Goal: Find contact information: Obtain details needed to contact an individual or organization

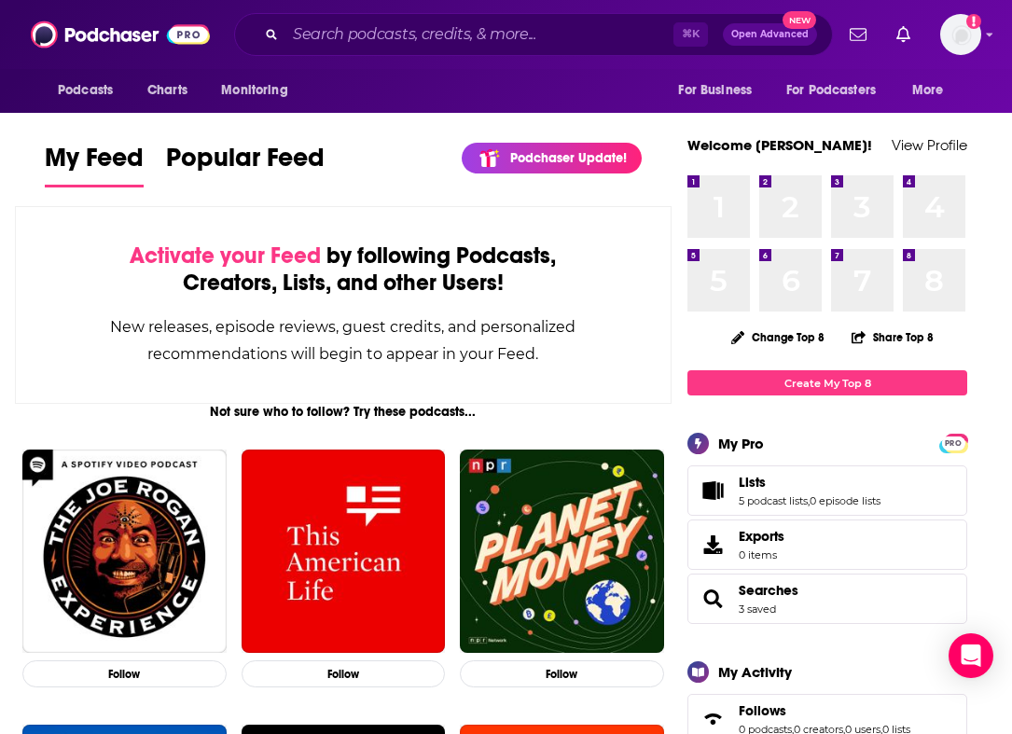
click at [836, 484] on link "Lists" at bounding box center [810, 482] width 142 height 17
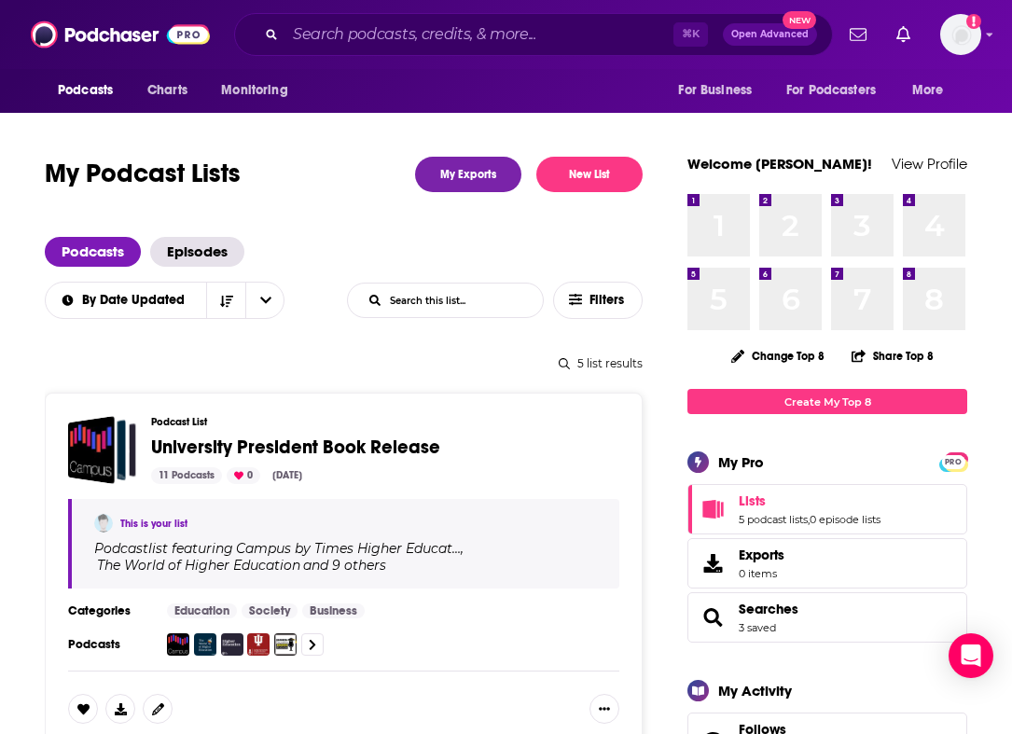
scroll to position [1, 0]
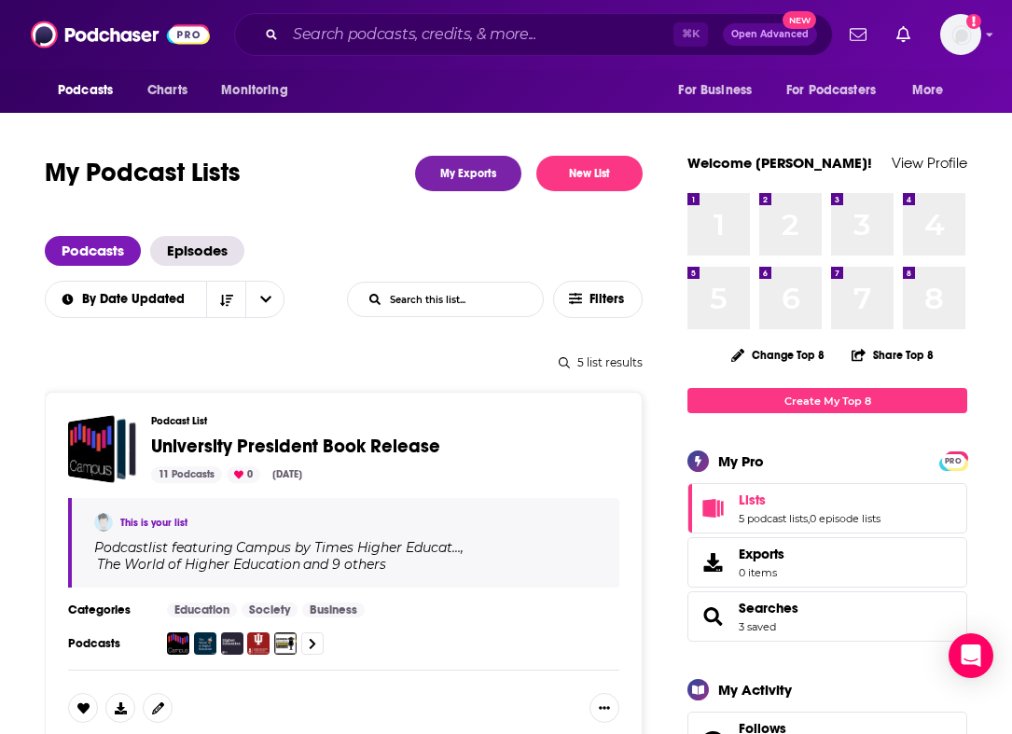
click at [384, 438] on span "University President Book Release" at bounding box center [295, 446] width 289 height 23
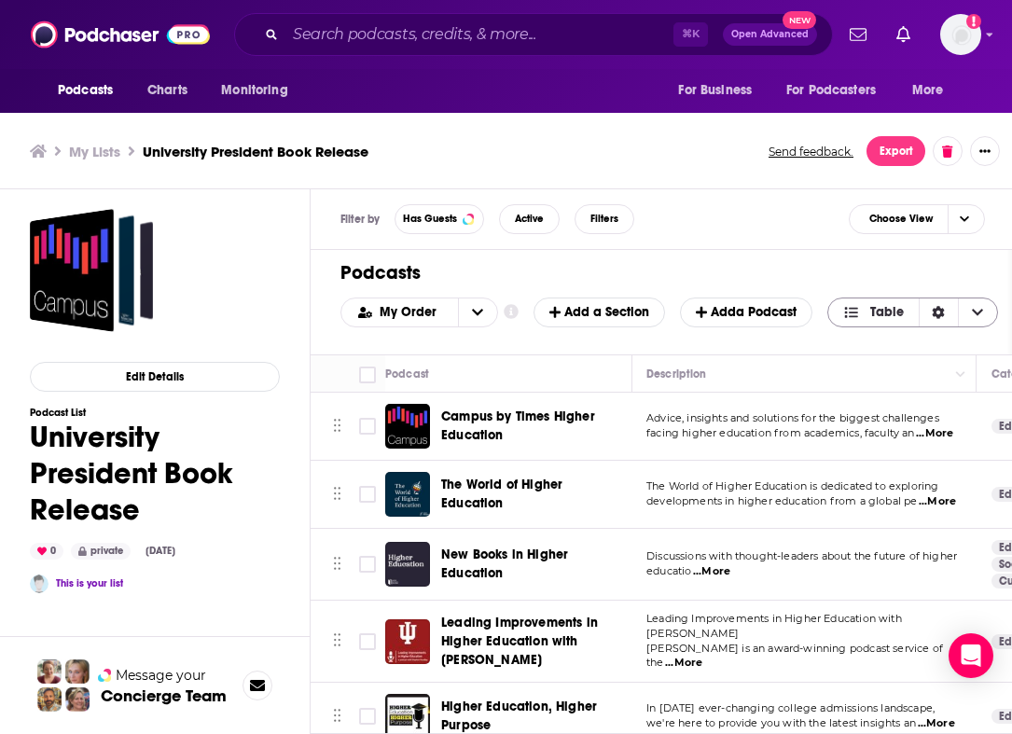
scroll to position [0, 1]
click at [993, 315] on span "Choose View" at bounding box center [977, 313] width 39 height 28
click at [992, 315] on span "Choose View" at bounding box center [977, 313] width 39 height 28
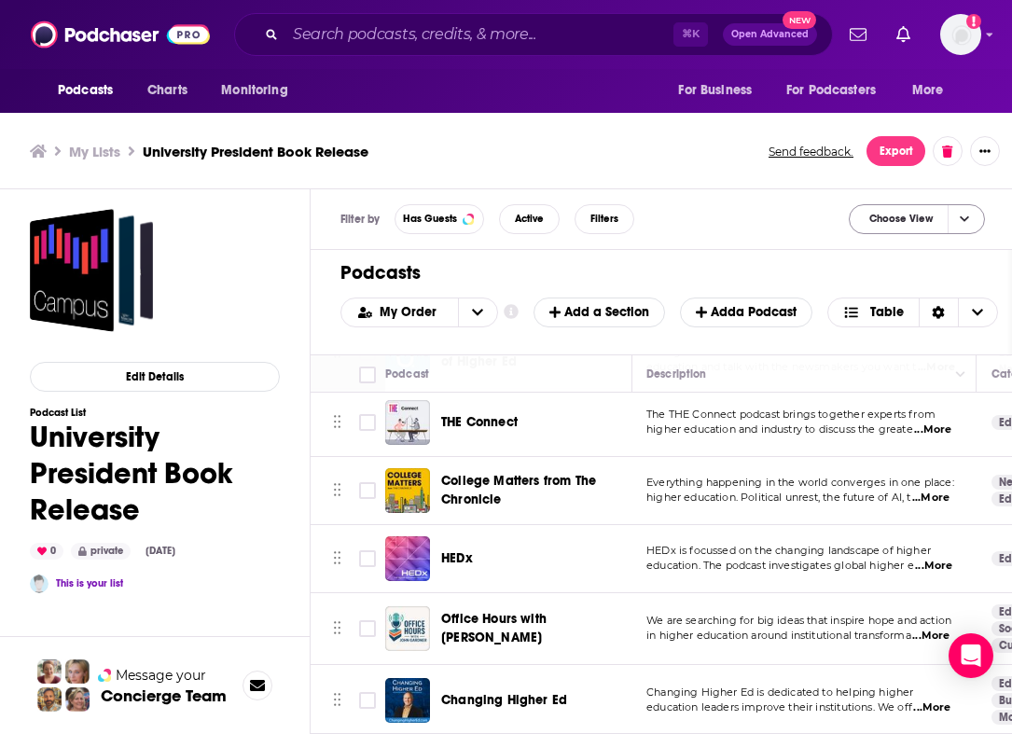
scroll to position [4, 0]
click at [970, 216] on span "Choose View" at bounding box center [964, 219] width 32 height 28
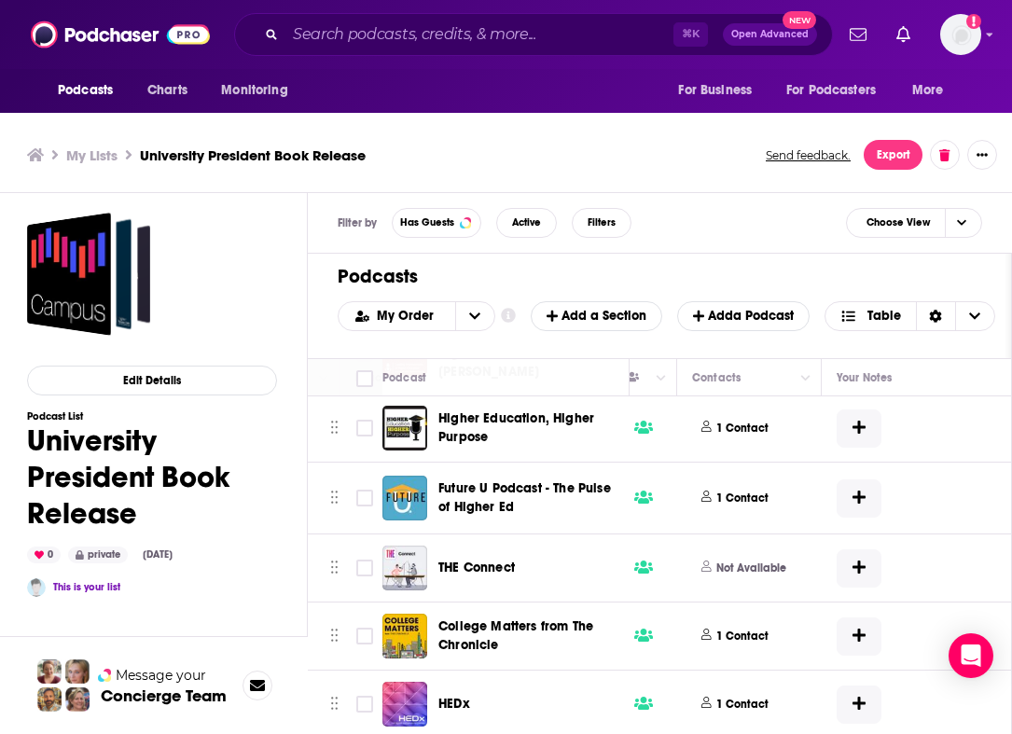
scroll to position [292, 779]
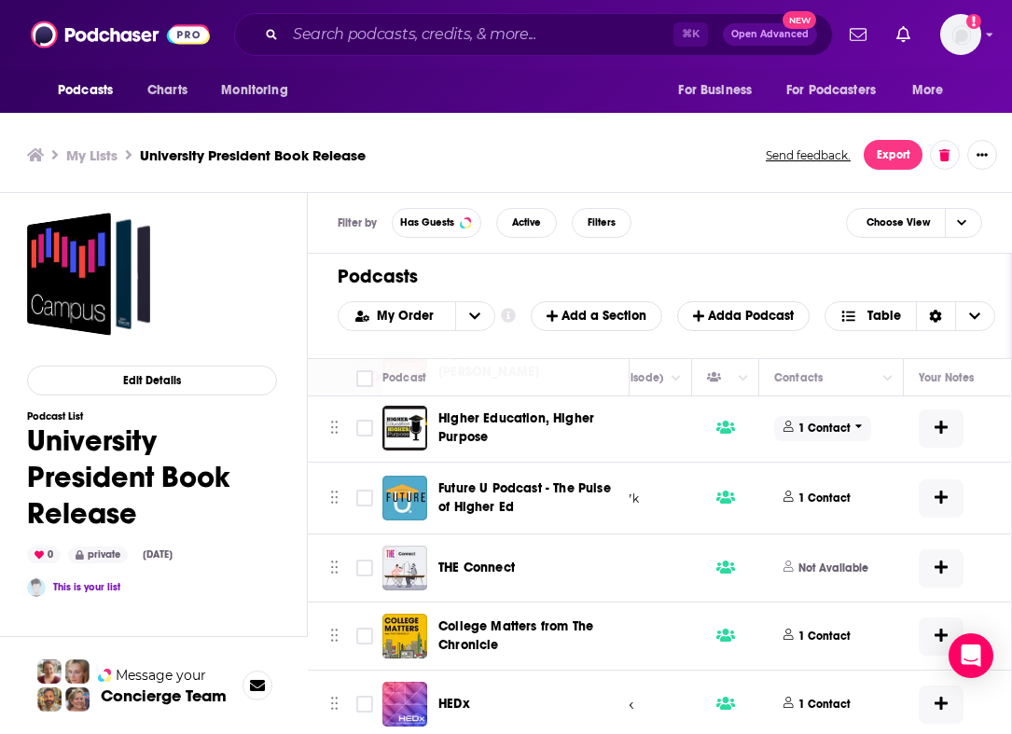
click at [832, 423] on p "1 Contact" at bounding box center [825, 429] width 52 height 16
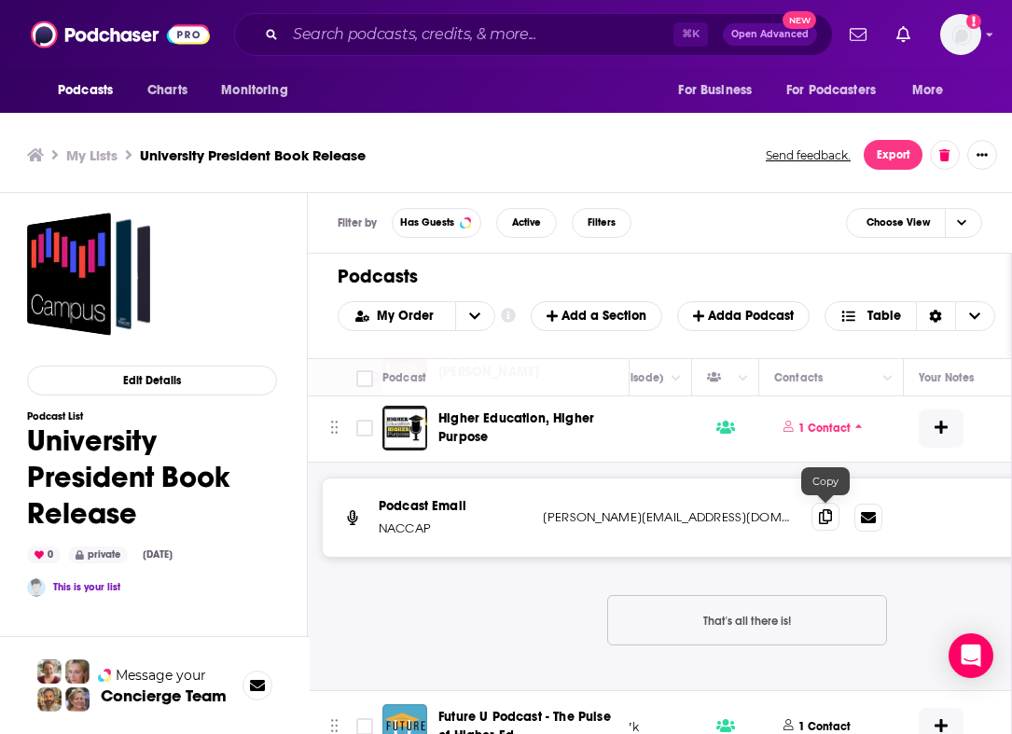
click at [828, 519] on icon at bounding box center [825, 516] width 13 height 15
click at [852, 425] on span "1 Contact" at bounding box center [822, 428] width 97 height 25
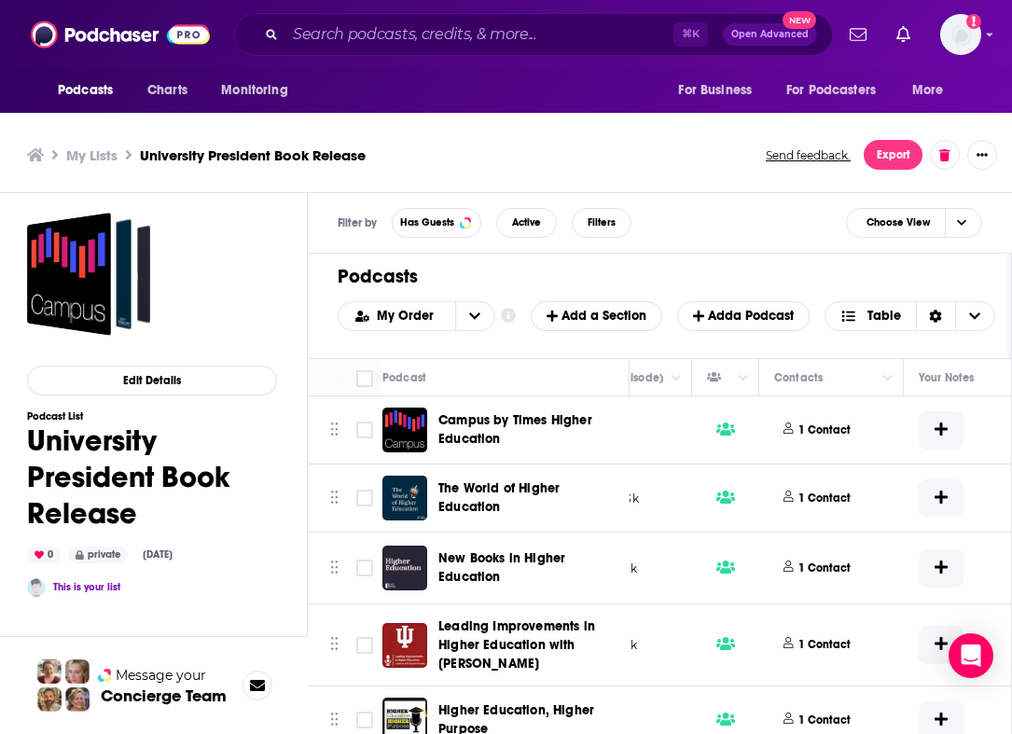
scroll to position [0, 0]
click at [828, 429] on p "1 Contact" at bounding box center [825, 431] width 52 height 16
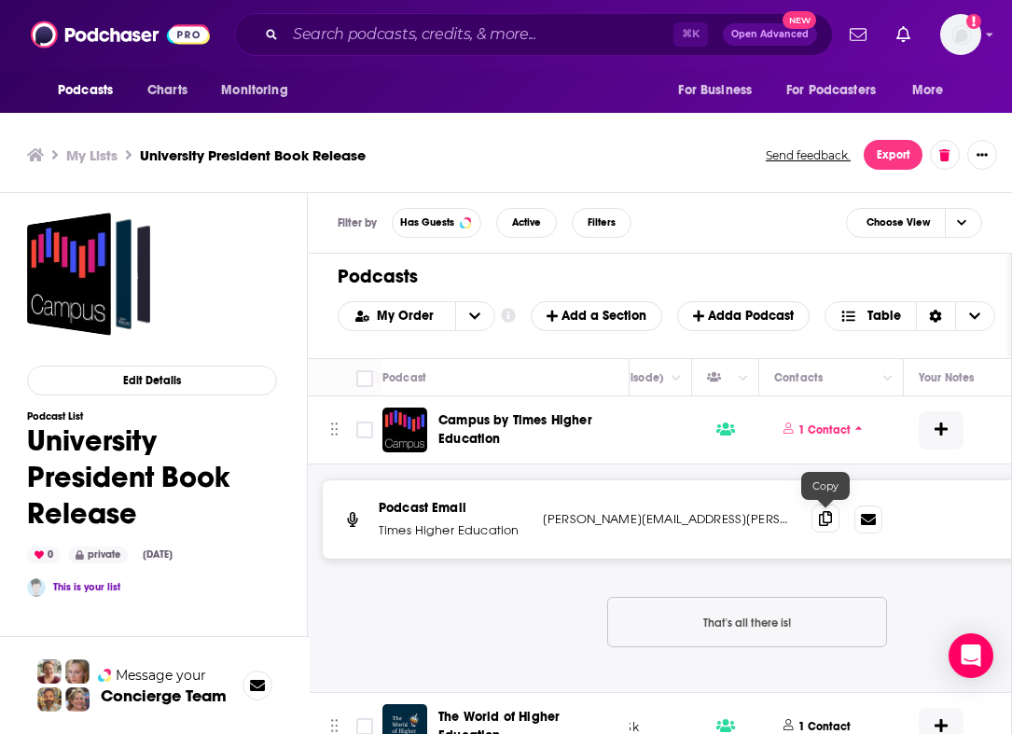
click at [832, 517] on span at bounding box center [826, 519] width 28 height 28
click at [800, 435] on p "1 Contact" at bounding box center [825, 431] width 52 height 16
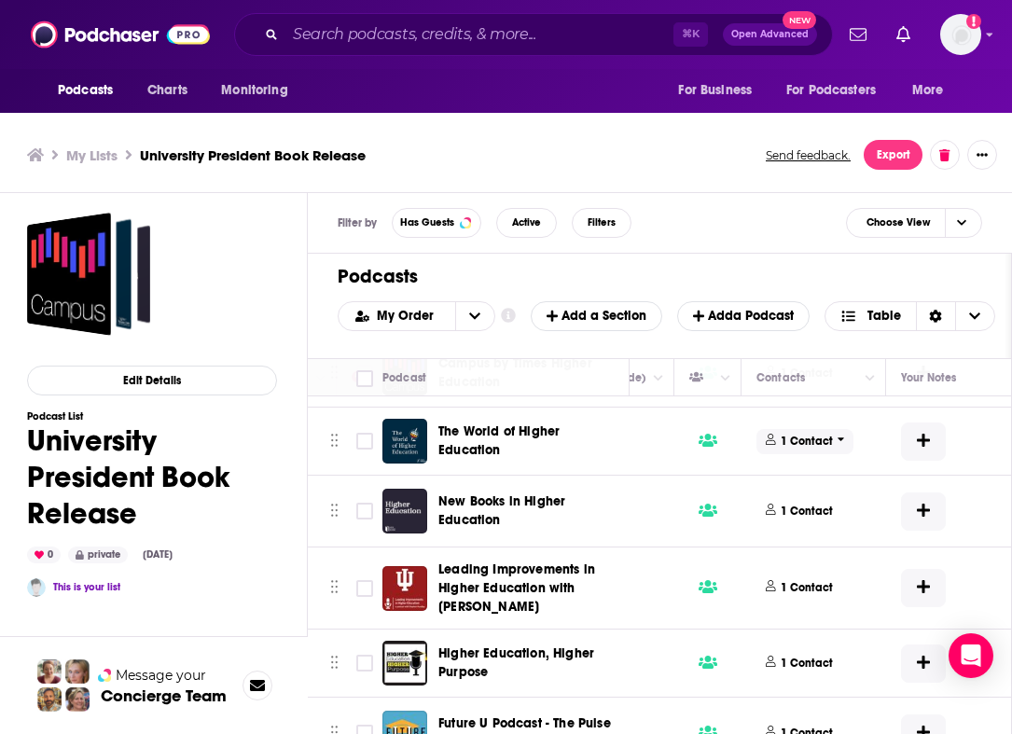
scroll to position [57, 799]
click at [817, 440] on p "1 Contact" at bounding box center [805, 442] width 52 height 16
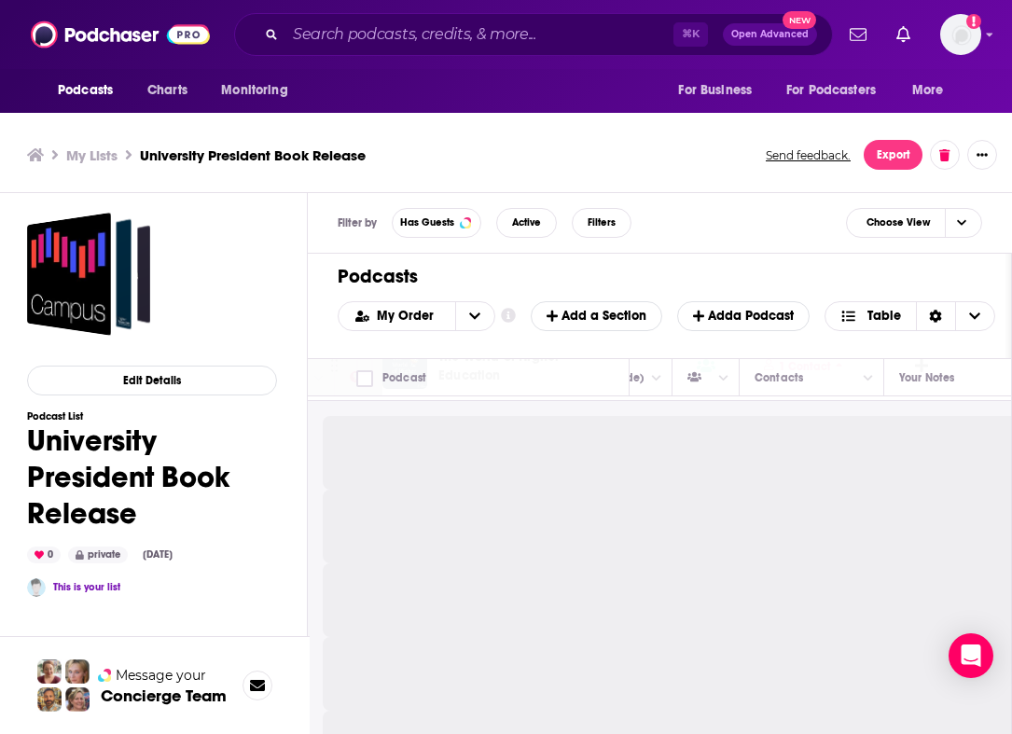
scroll to position [153, 799]
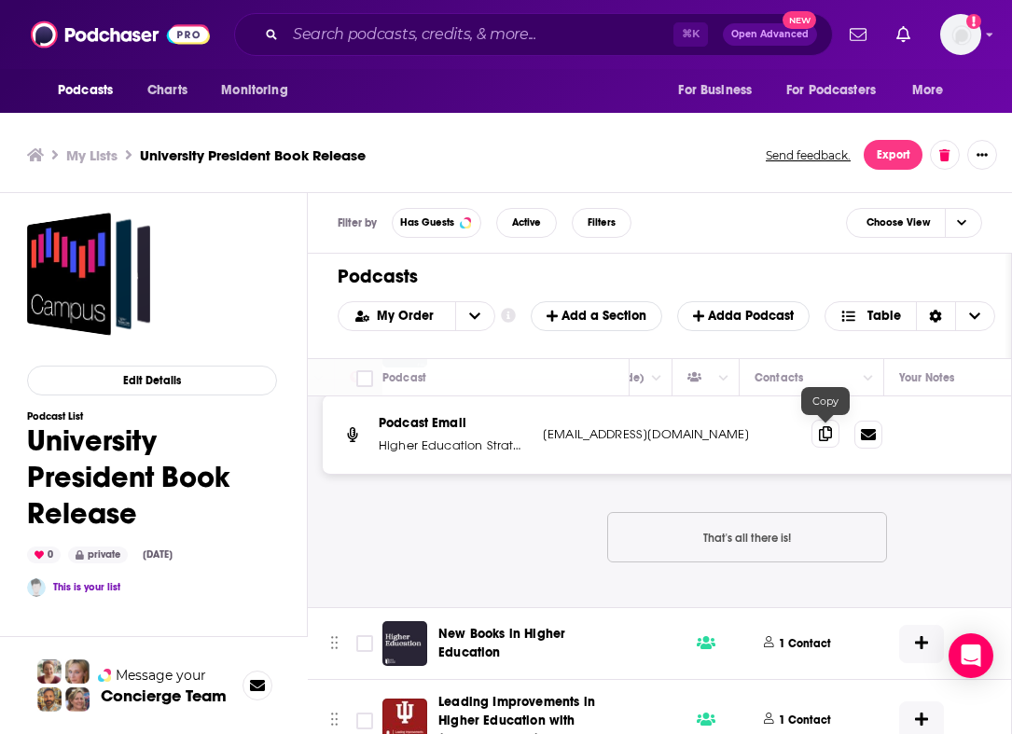
click at [835, 438] on span at bounding box center [826, 434] width 28 height 28
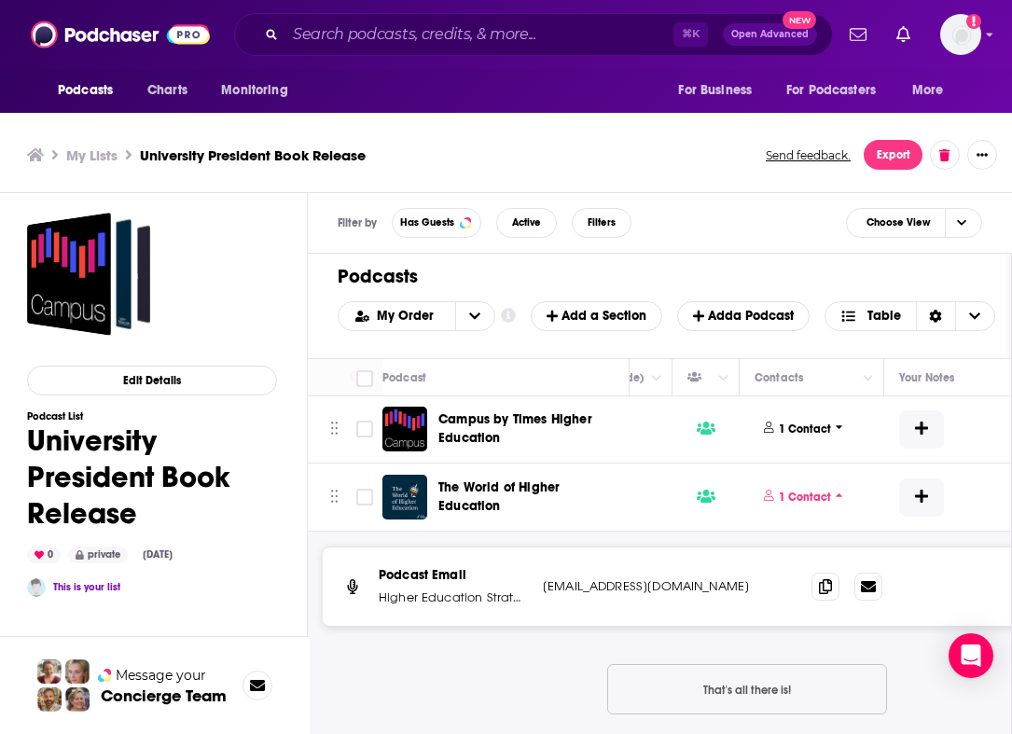
scroll to position [0, 799]
click at [803, 501] on p "1 Contact" at bounding box center [805, 499] width 52 height 16
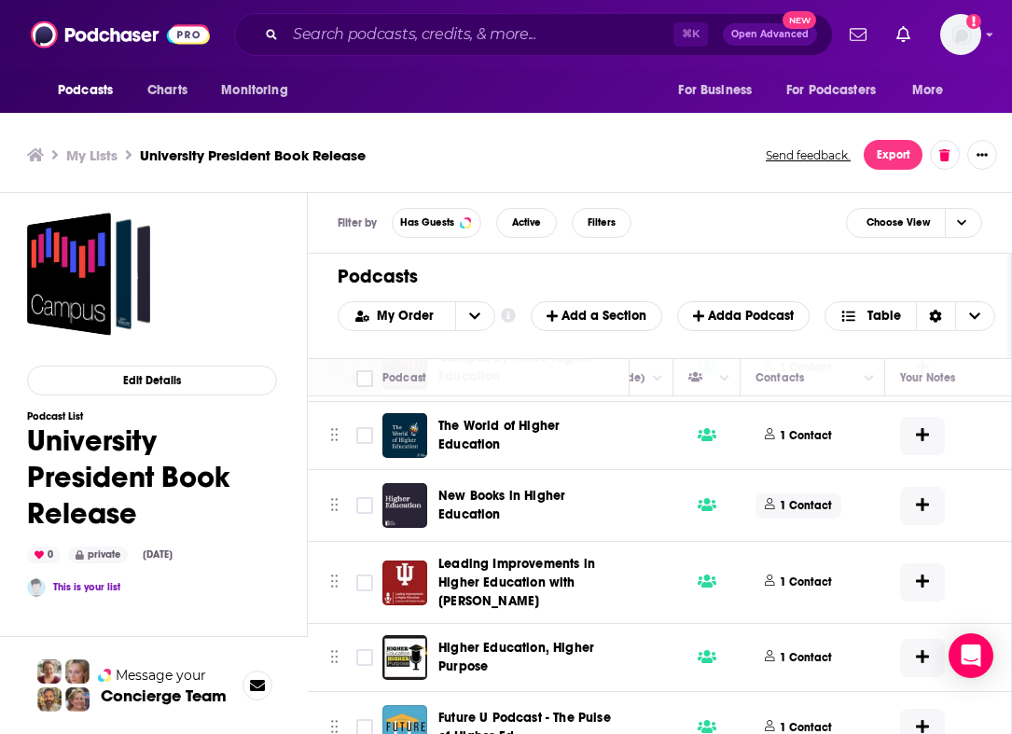
scroll to position [63, 799]
click at [813, 504] on p "1 Contact" at bounding box center [805, 506] width 52 height 16
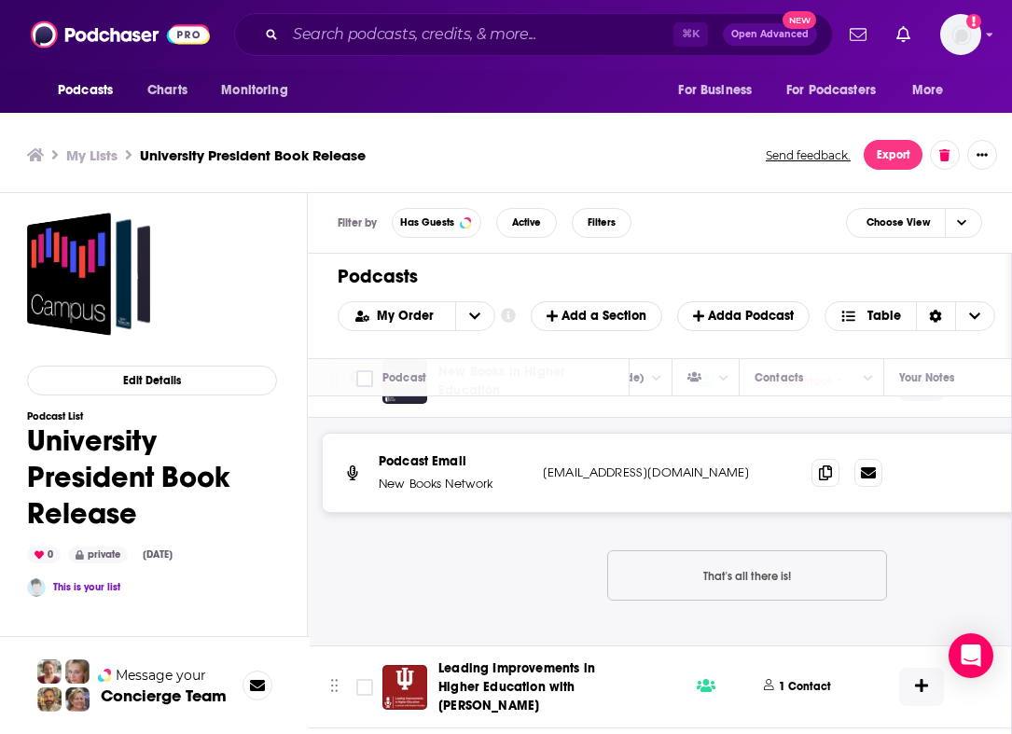
scroll to position [187, 797]
click at [833, 473] on span at bounding box center [826, 472] width 28 height 28
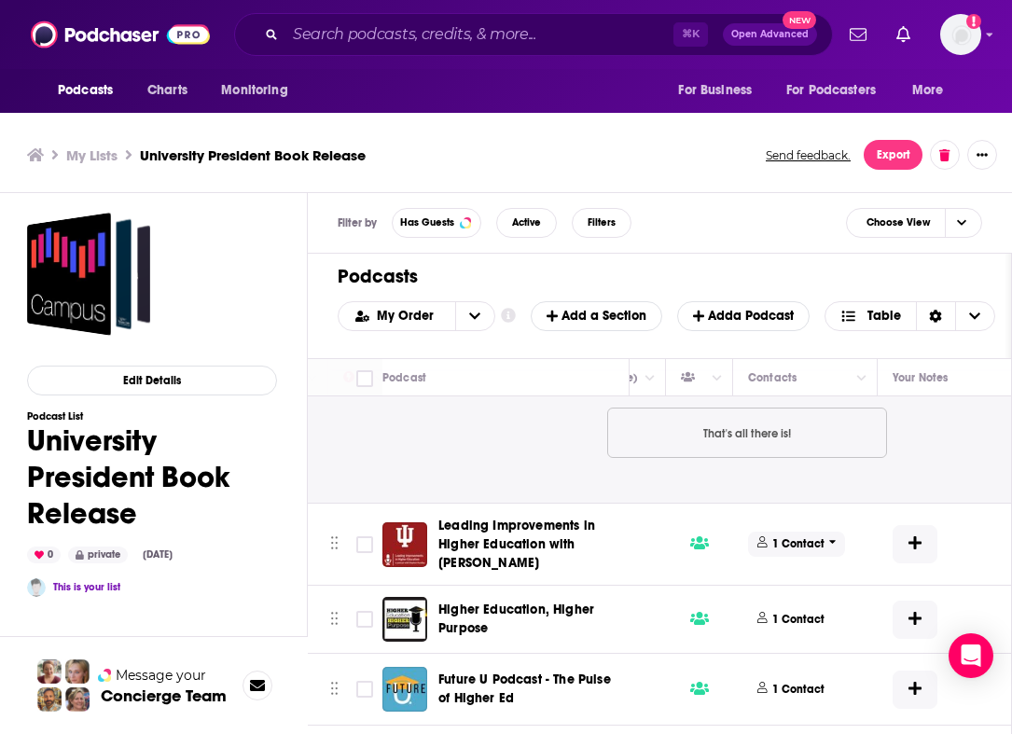
scroll to position [329, 807]
click at [798, 546] on p "1 Contact" at bounding box center [797, 544] width 52 height 16
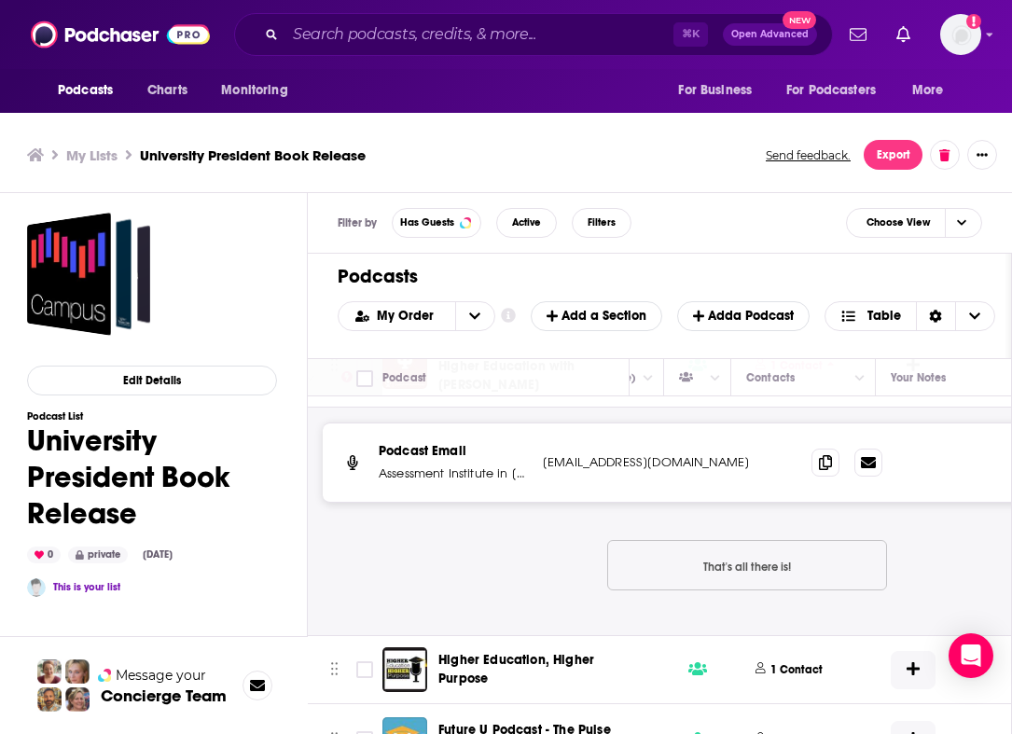
scroll to position [507, 806]
click at [824, 160] on icon at bounding box center [825, 152] width 13 height 15
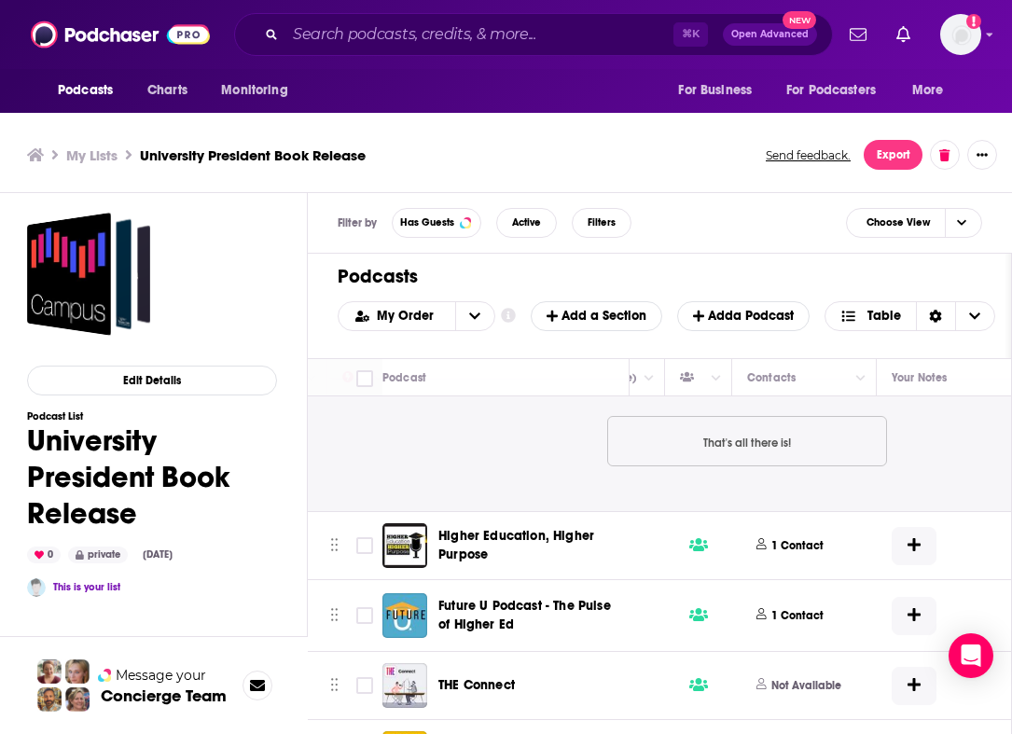
scroll to position [744, 806]
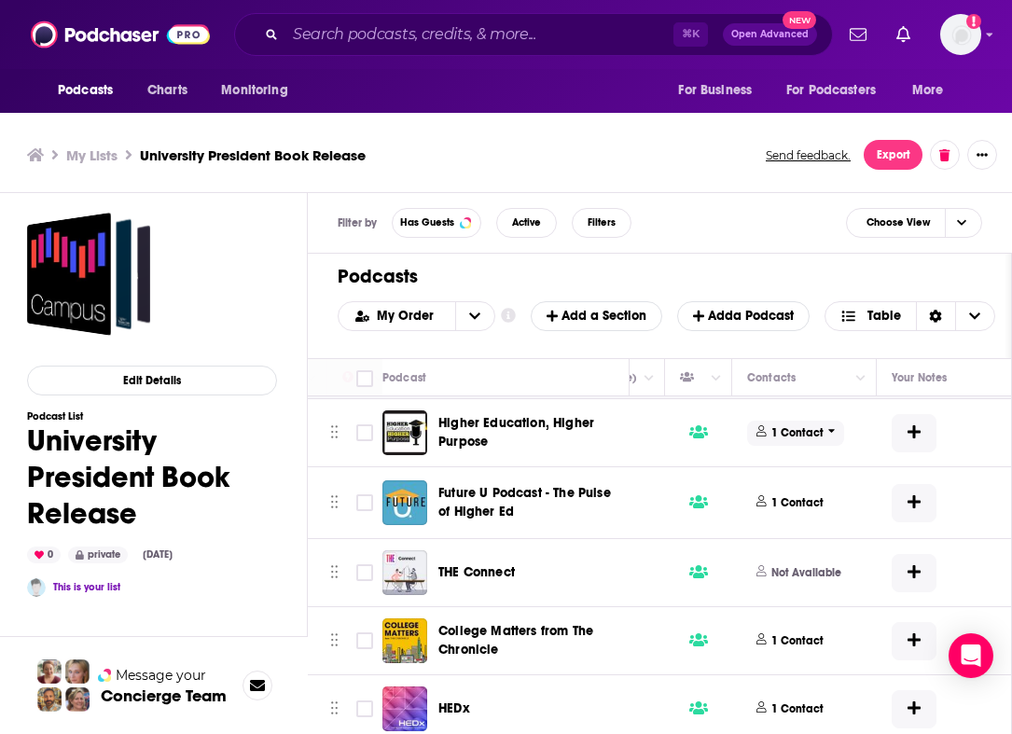
click at [772, 436] on p "1 Contact" at bounding box center [797, 433] width 52 height 16
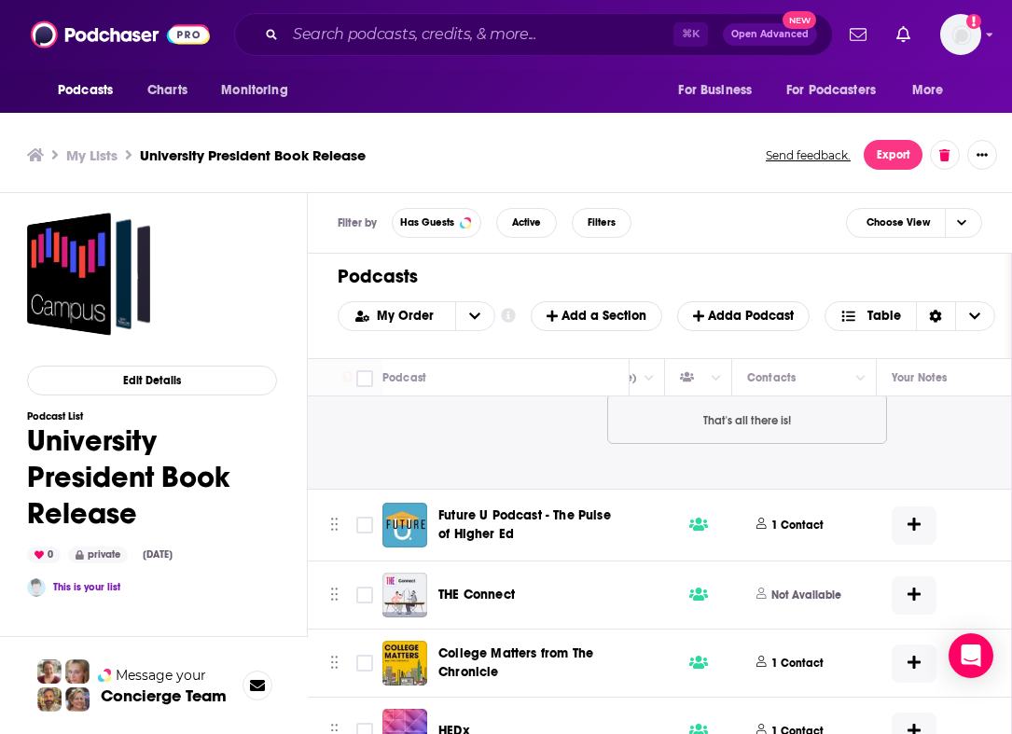
scroll to position [952, 806]
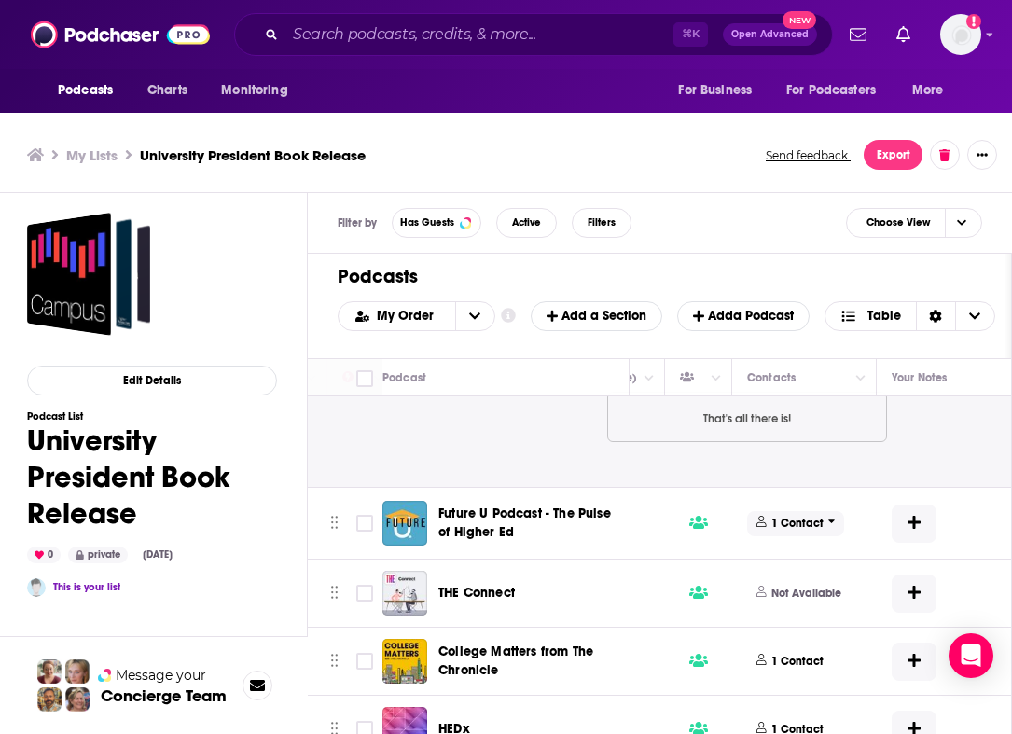
click at [799, 521] on p "1 Contact" at bounding box center [797, 524] width 52 height 16
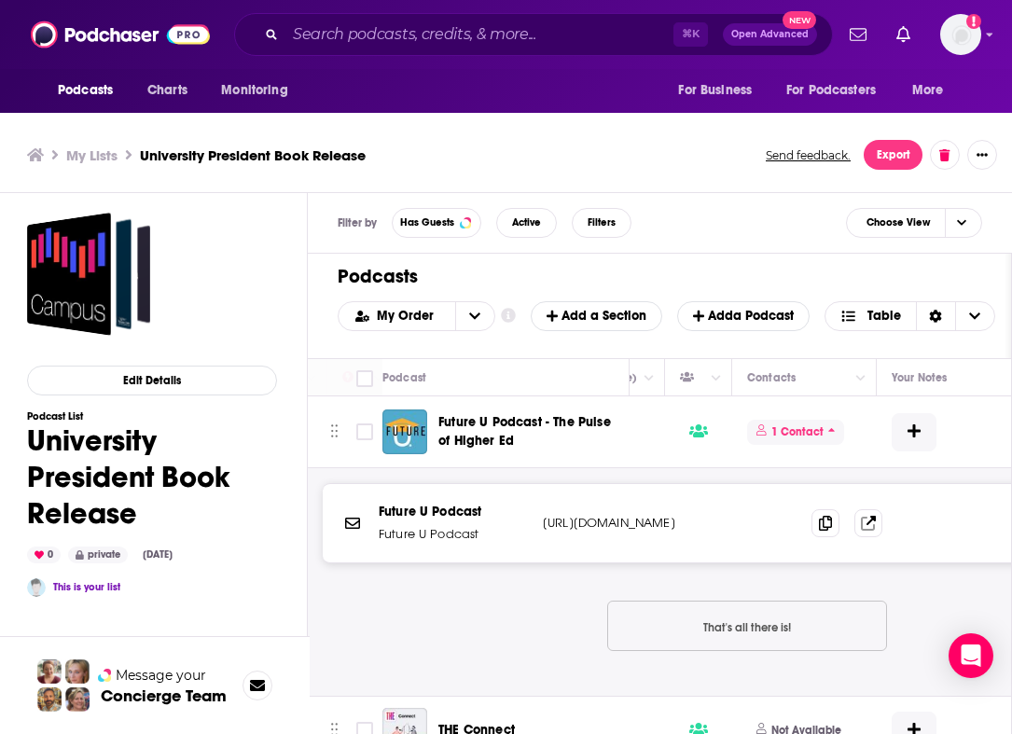
scroll to position [1068, 806]
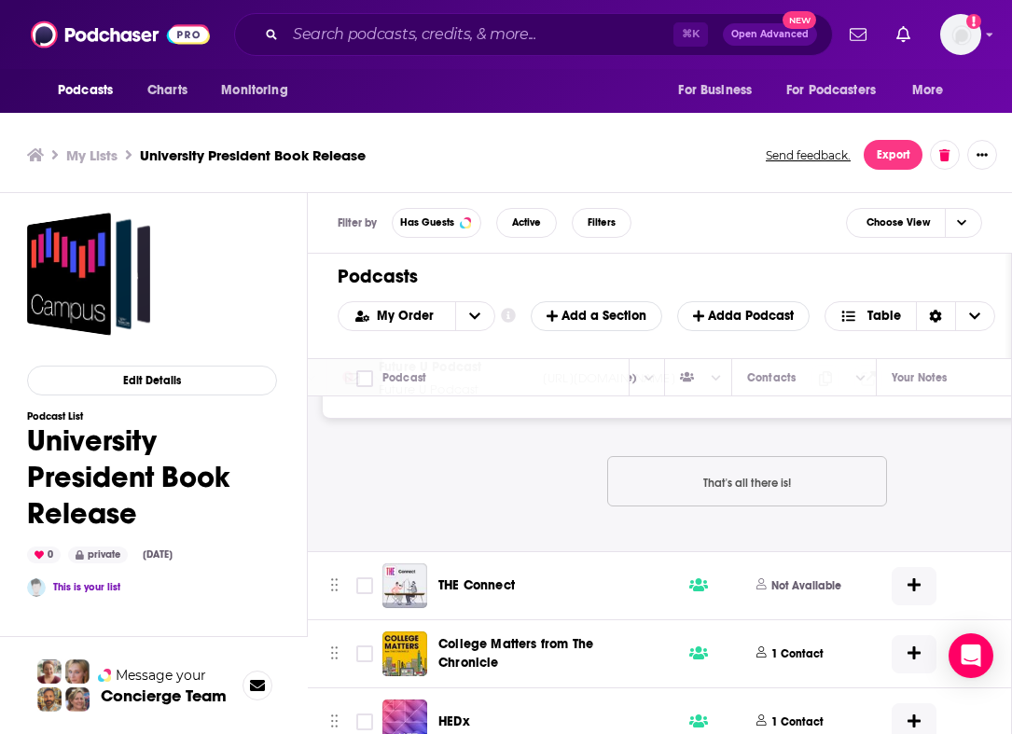
scroll to position [1323, 806]
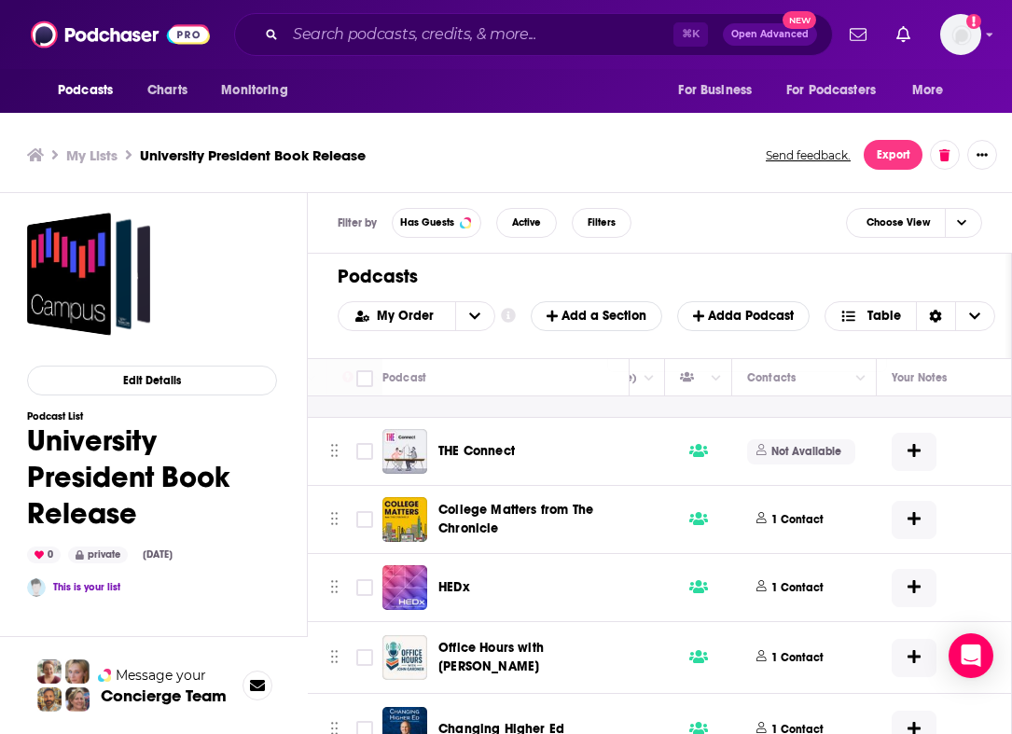
click at [828, 447] on p "Not Available" at bounding box center [806, 452] width 70 height 16
click at [802, 521] on p "1 Contact" at bounding box center [797, 520] width 52 height 16
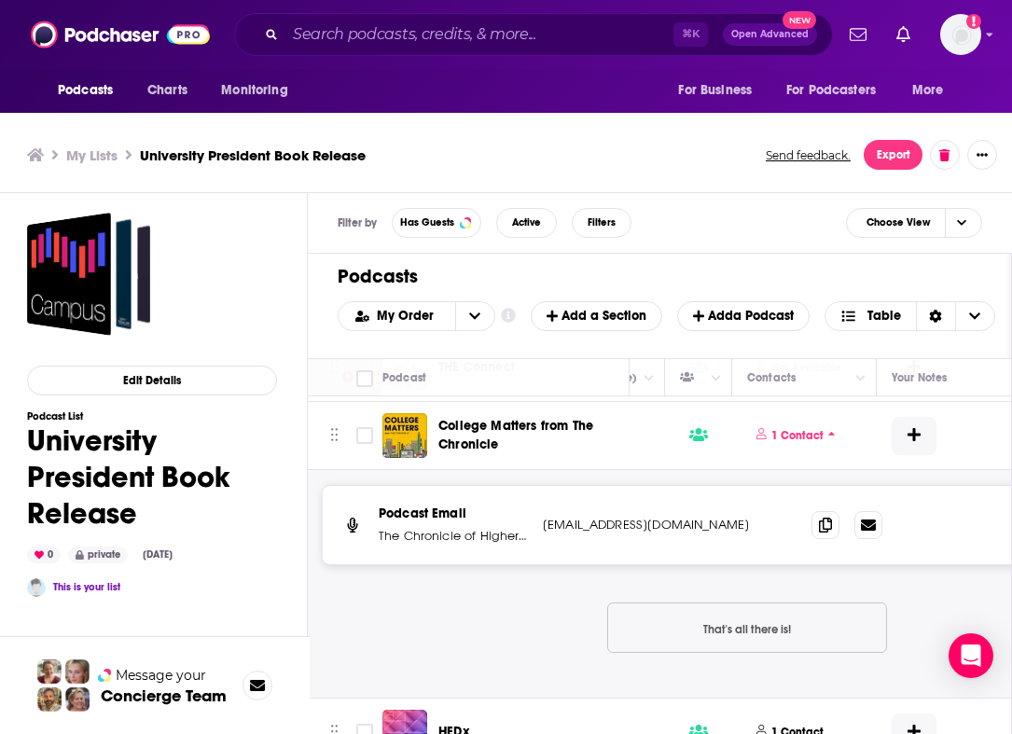
scroll to position [1409, 806]
drag, startPoint x: 590, startPoint y: 511, endPoint x: 534, endPoint y: 535, distance: 60.6
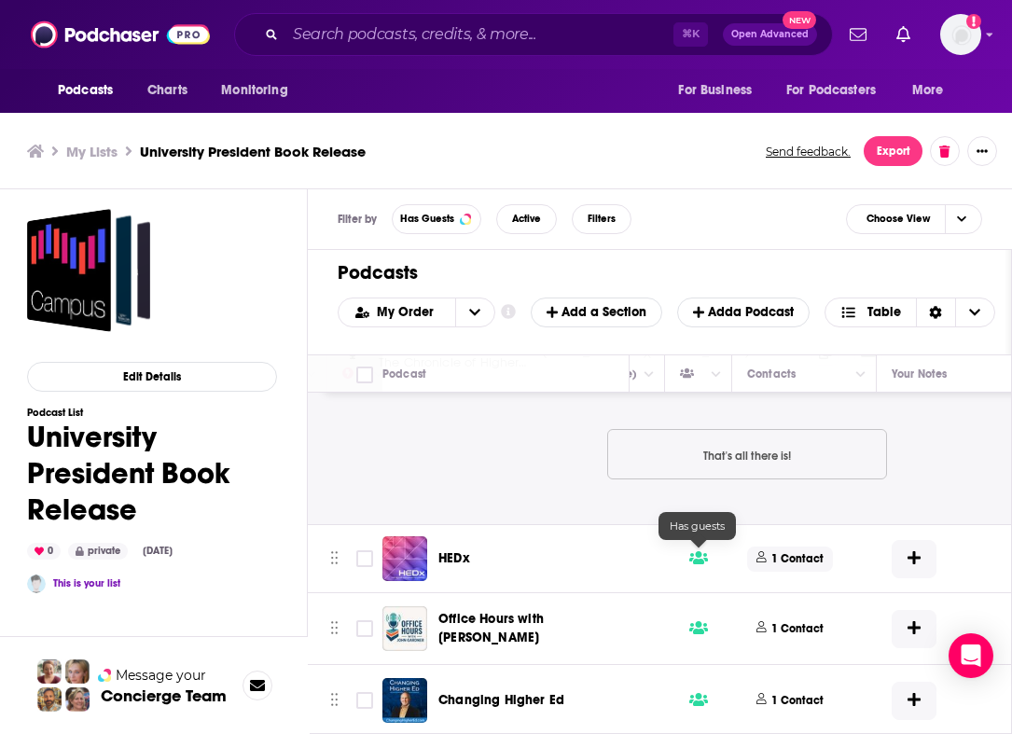
scroll to position [4, 3]
click at [831, 560] on button "1 Contact" at bounding box center [792, 558] width 91 height 45
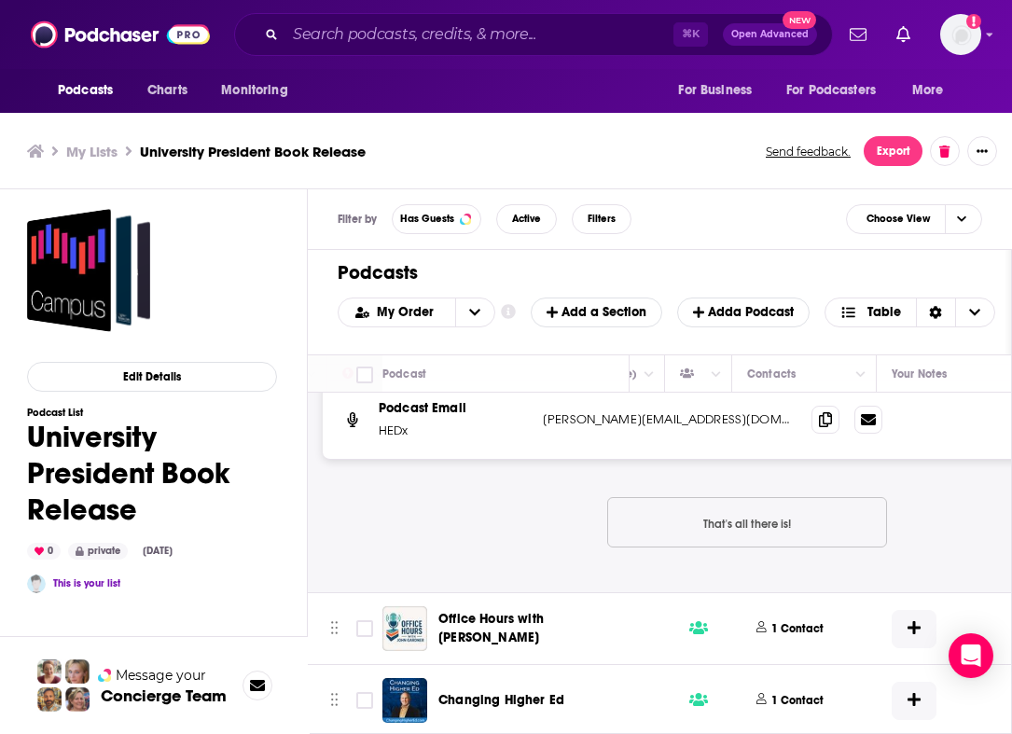
click at [483, 47] on input "Search podcasts, credits, & more..." at bounding box center [479, 35] width 388 height 30
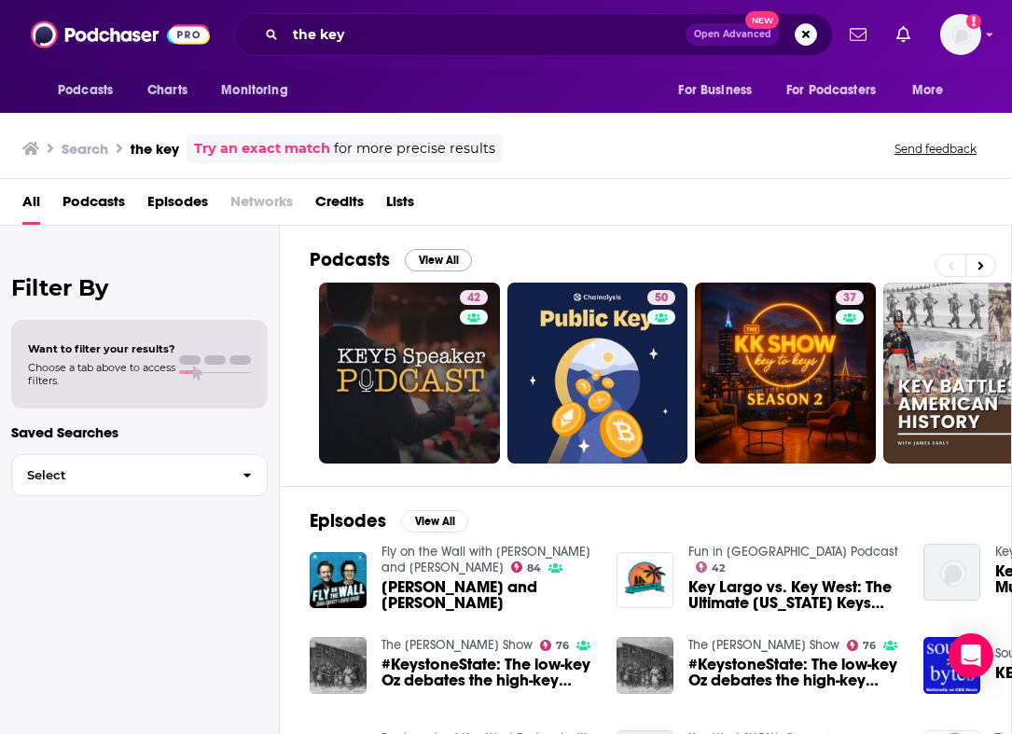
click at [430, 257] on button "View All" at bounding box center [438, 260] width 67 height 22
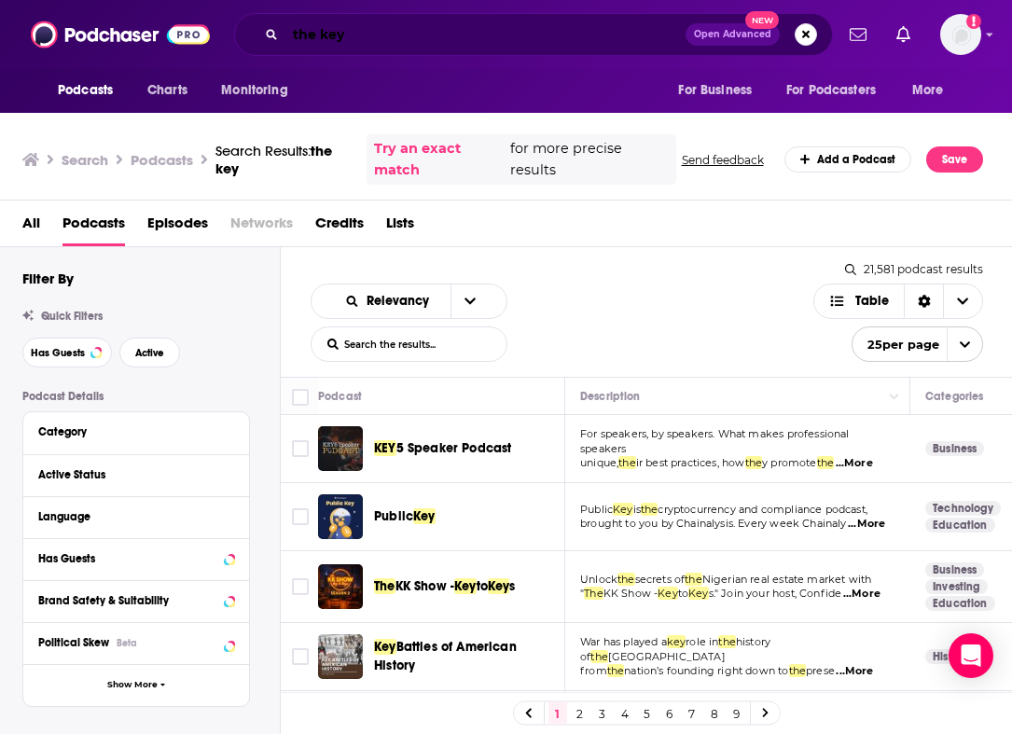
click at [572, 44] on input "the key" at bounding box center [485, 35] width 400 height 30
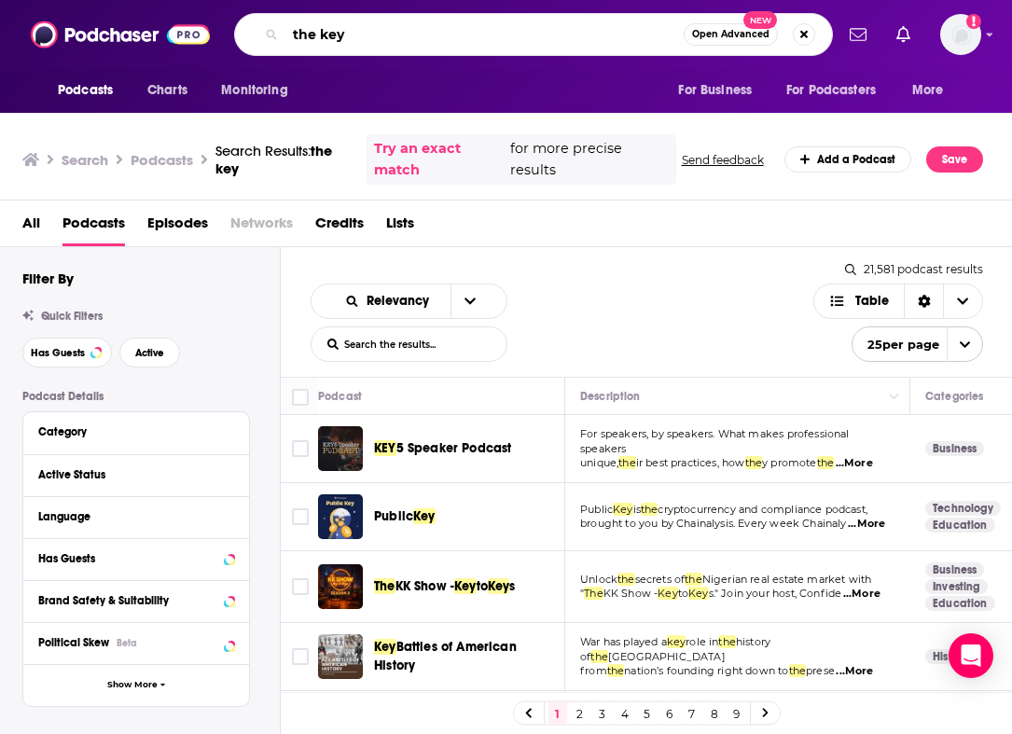
click at [571, 44] on input "the key" at bounding box center [484, 35] width 398 height 30
type input "the"
type input "edsurge"
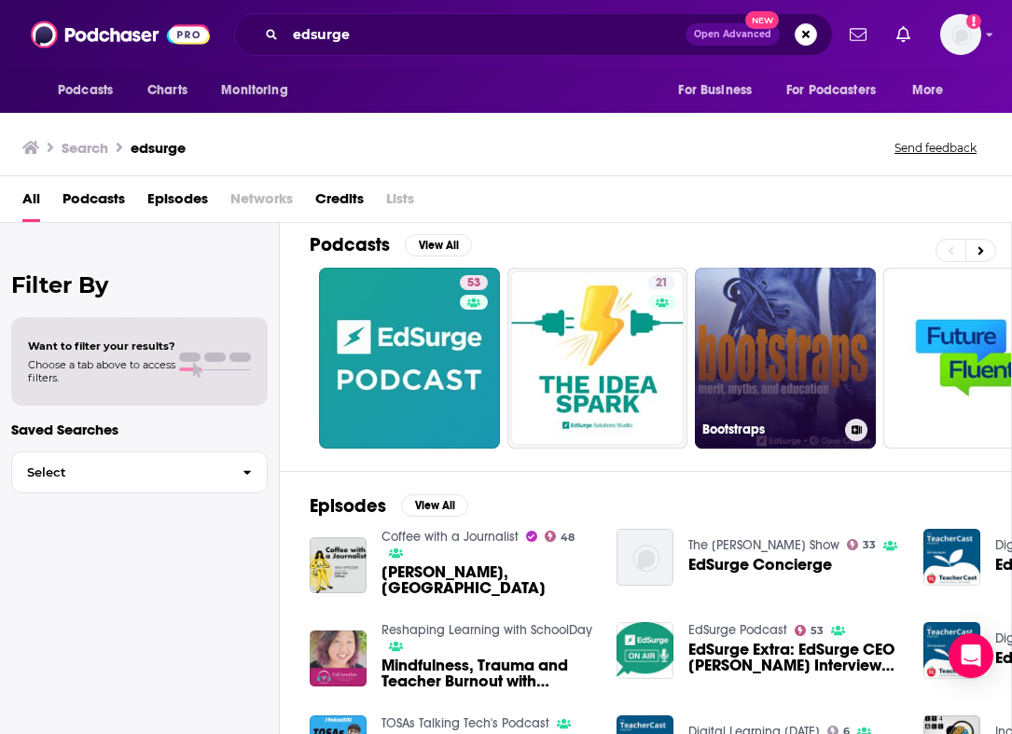
scroll to position [13, 0]
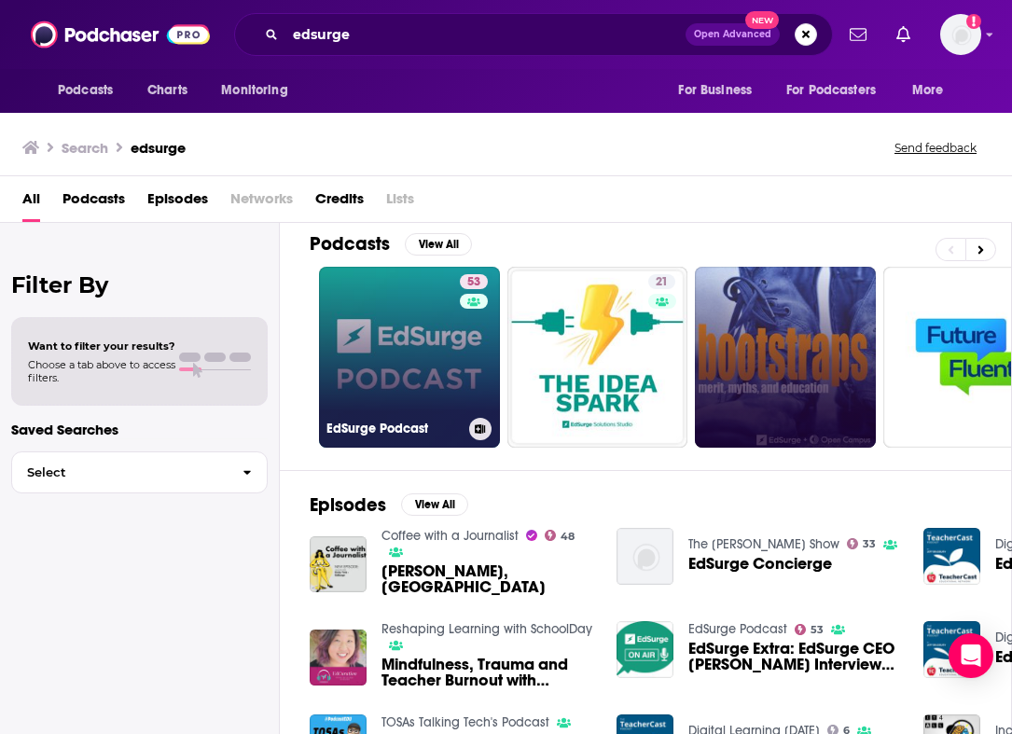
click at [368, 319] on link "53 EdSurge Podcast" at bounding box center [409, 357] width 181 height 181
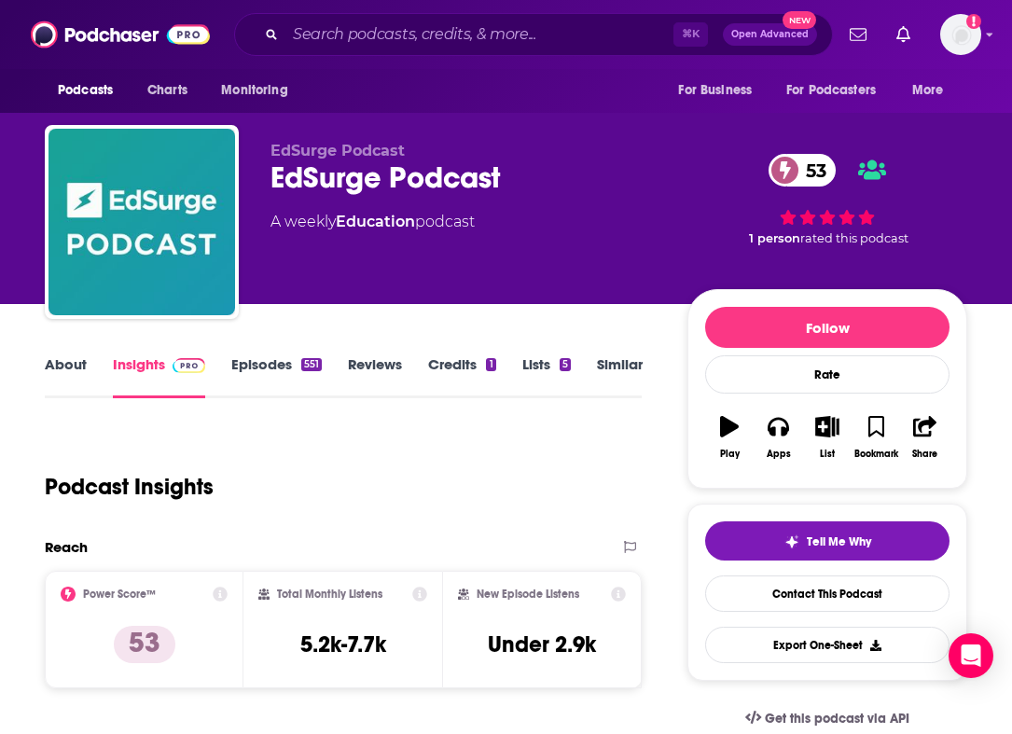
click at [65, 370] on link "About" at bounding box center [66, 376] width 42 height 43
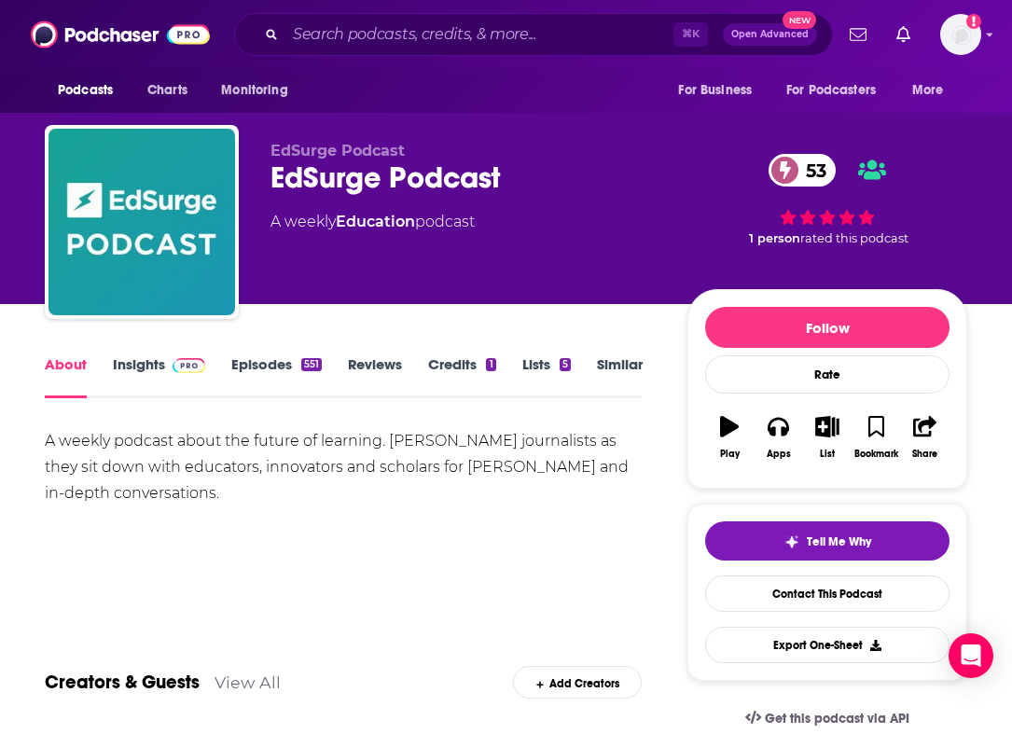
click at [144, 365] on link "Insights" at bounding box center [159, 376] width 92 height 43
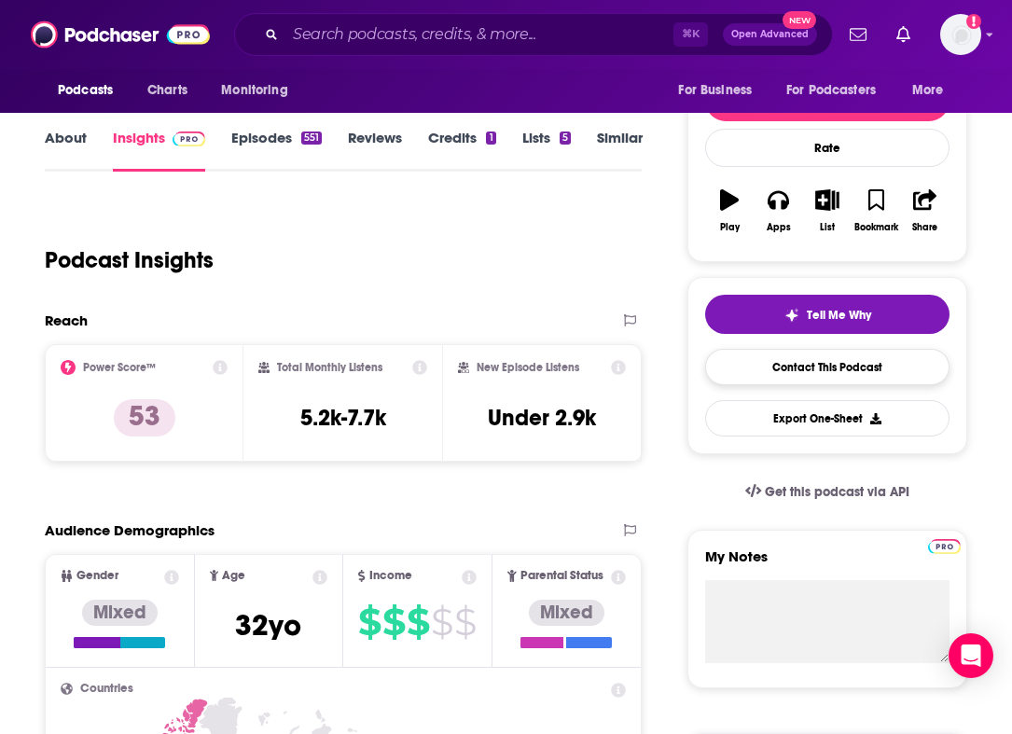
click at [813, 372] on link "Contact This Podcast" at bounding box center [827, 367] width 244 height 36
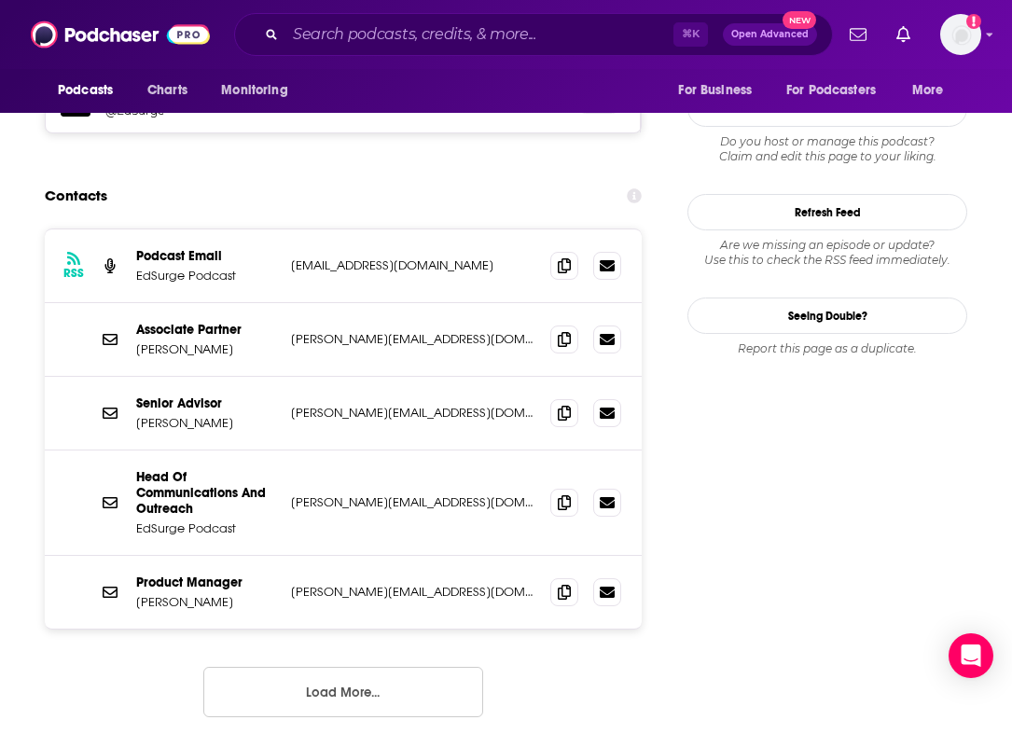
scroll to position [1713, 0]
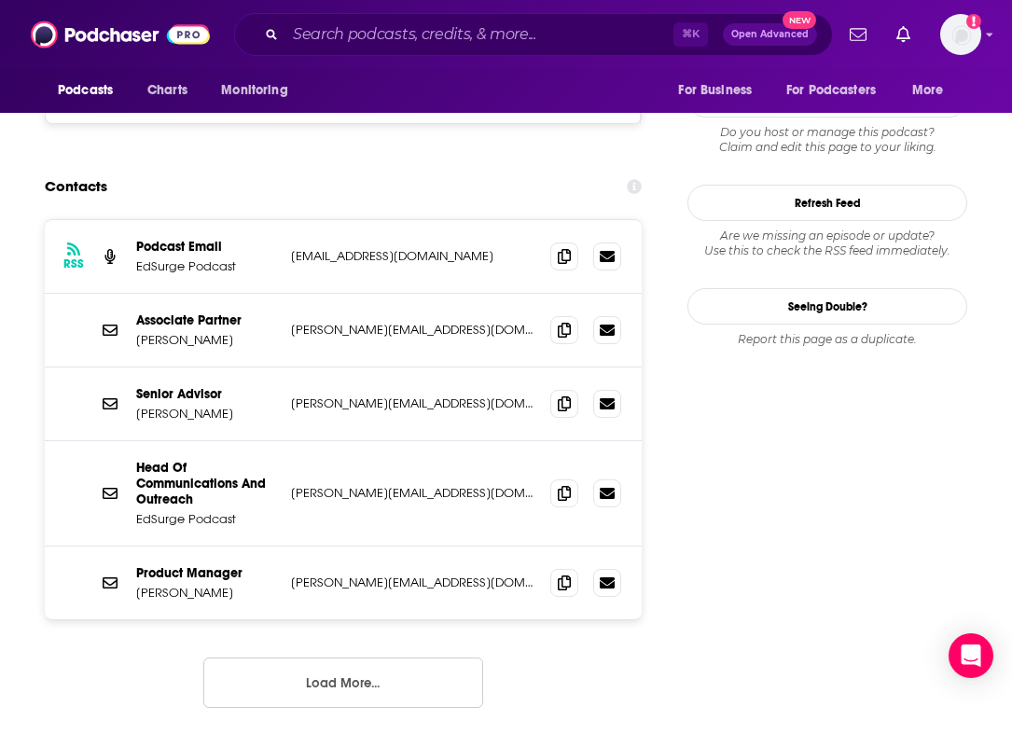
click at [151, 460] on p "Head Of Communications And Outreach" at bounding box center [206, 484] width 140 height 48
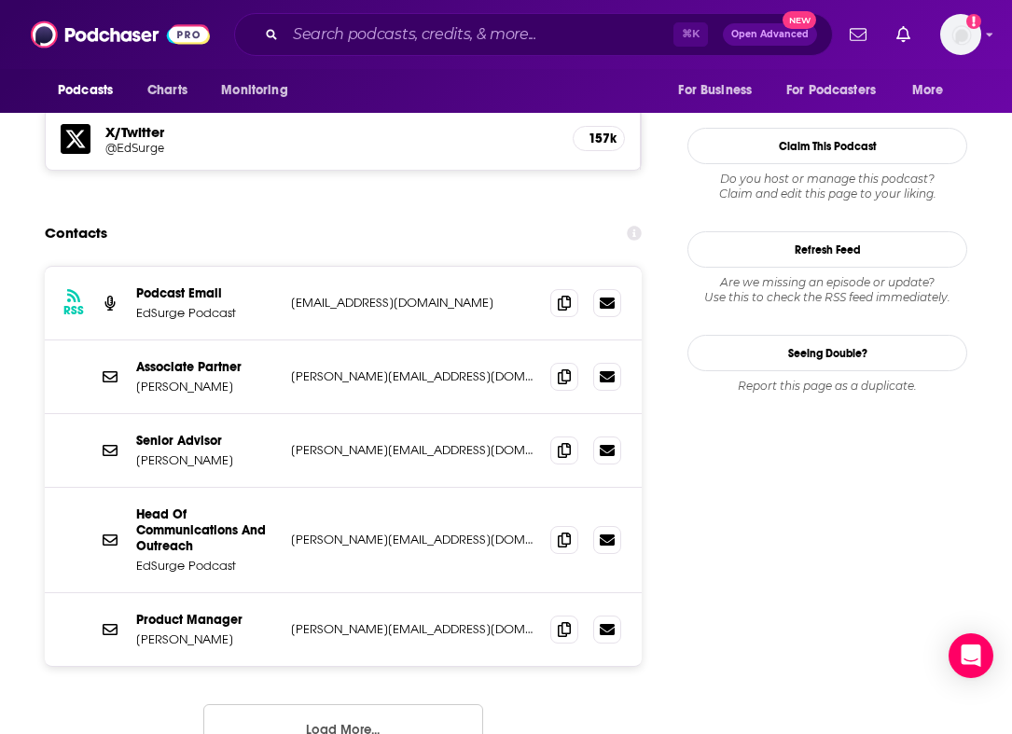
scroll to position [1591, 2]
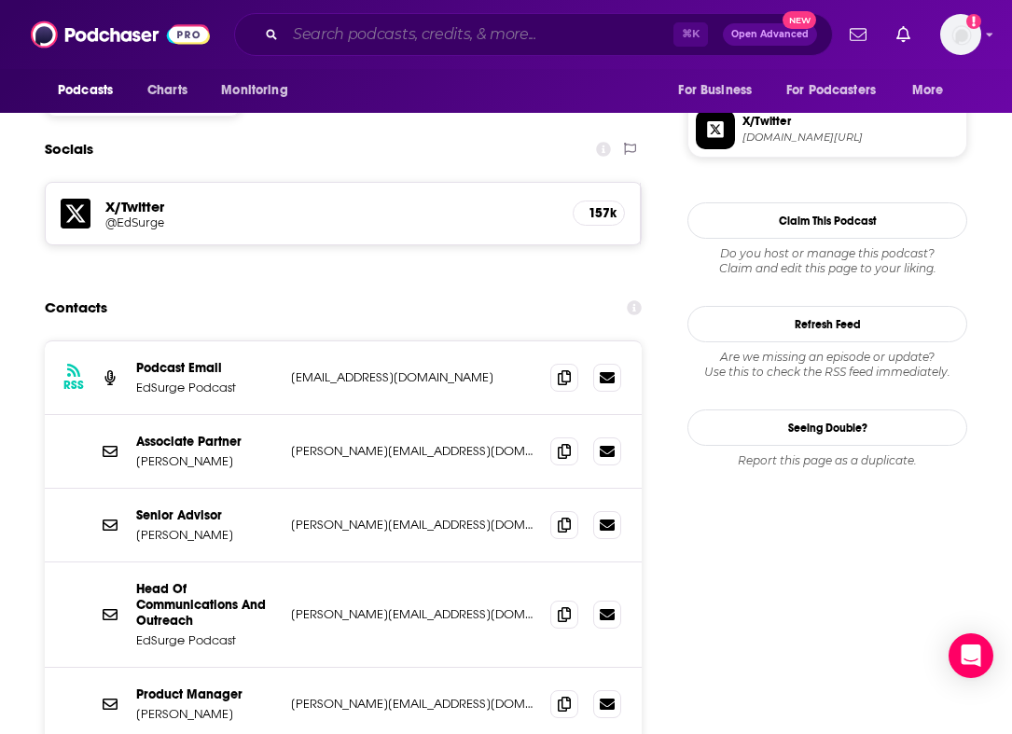
click at [500, 34] on input "Search podcasts, credits, & more..." at bounding box center [479, 35] width 388 height 30
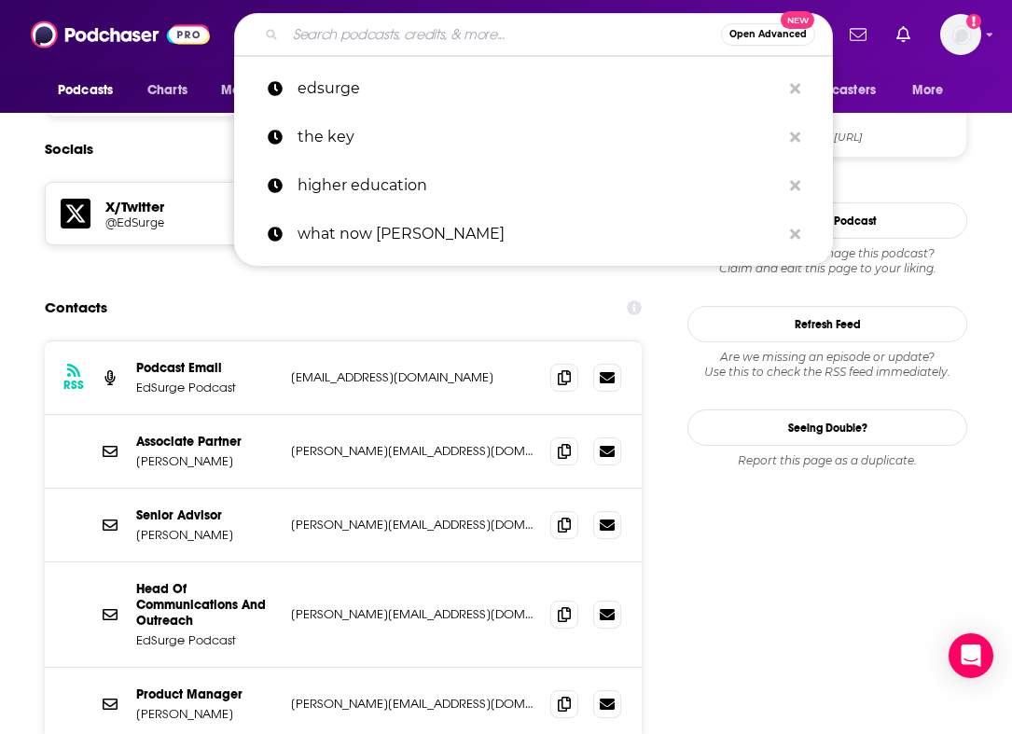
click at [500, 34] on input "Search podcasts, credits, & more..." at bounding box center [503, 35] width 436 height 30
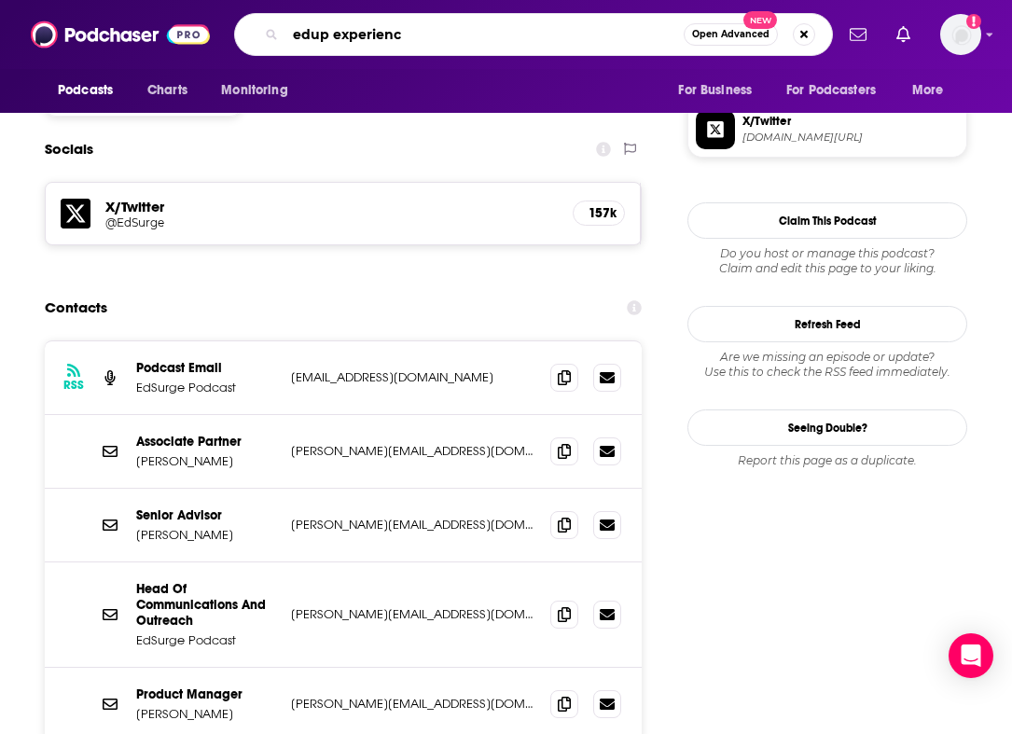
type input "edup experience"
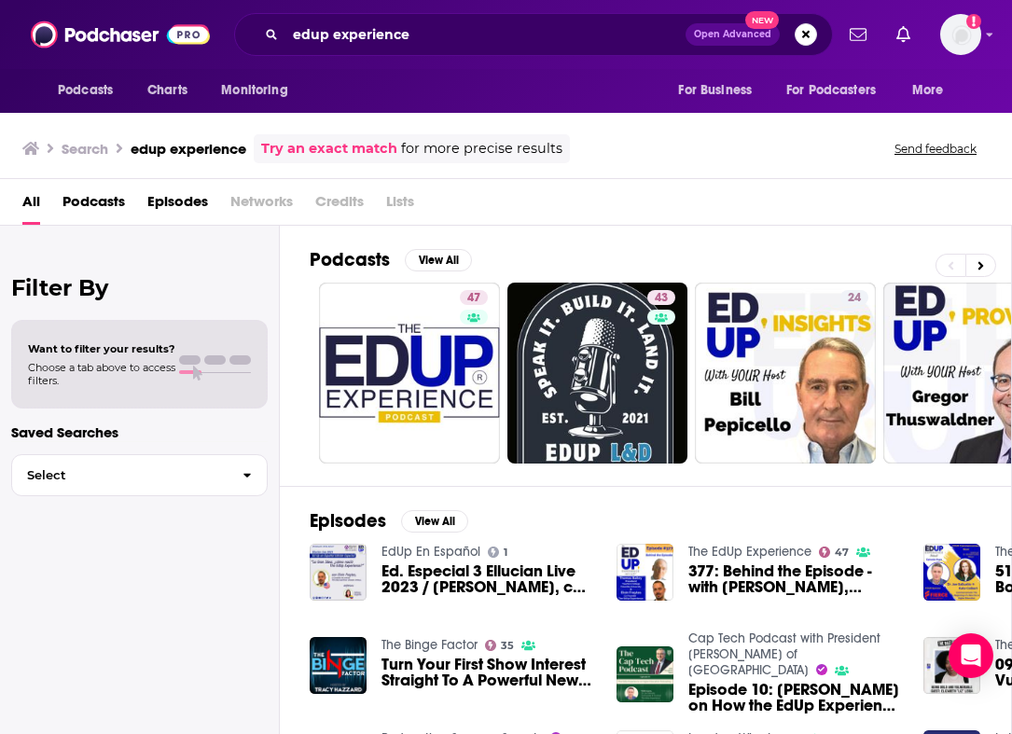
click at [299, 347] on div "Podcasts View All 47 43 24 4 1 5 + 14 Episodes View All EdUp En Español 1 Ed. E…" at bounding box center [646, 483] width 732 height 515
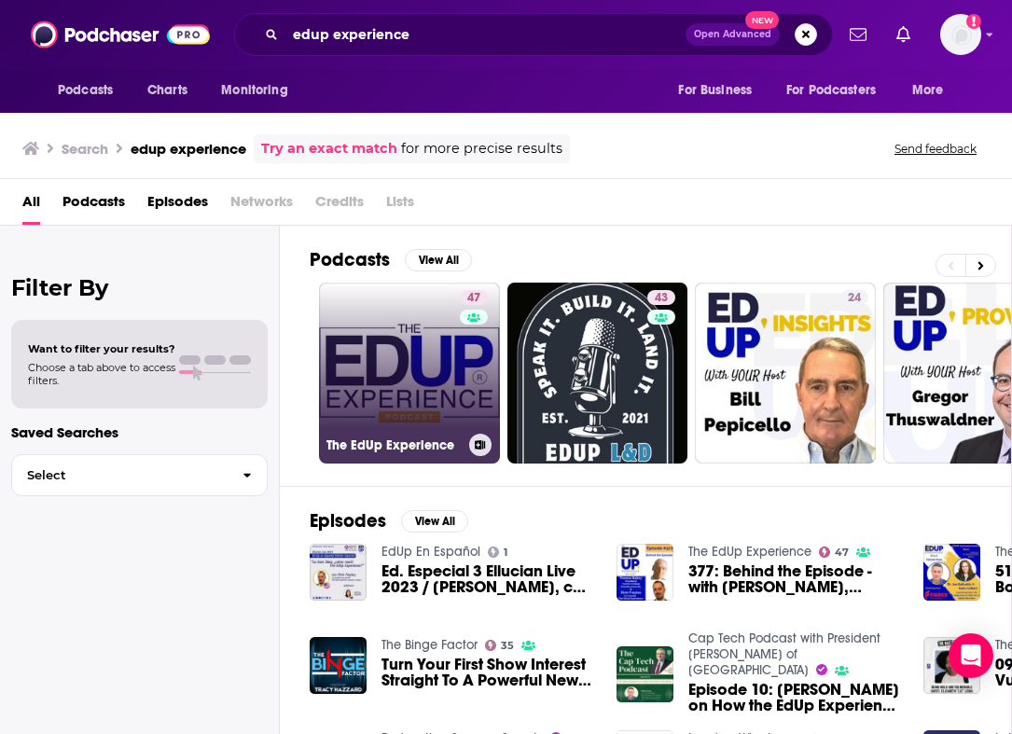
click at [341, 350] on link "47 The EdUp Experience" at bounding box center [409, 373] width 181 height 181
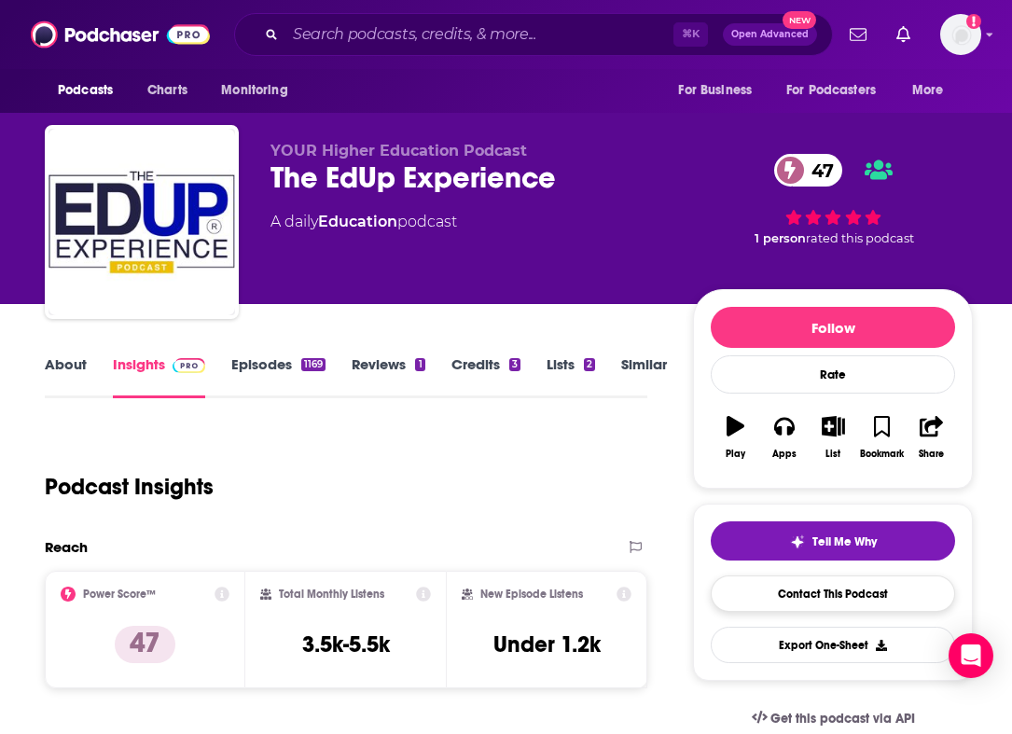
click at [896, 593] on link "Contact This Podcast" at bounding box center [833, 594] width 244 height 36
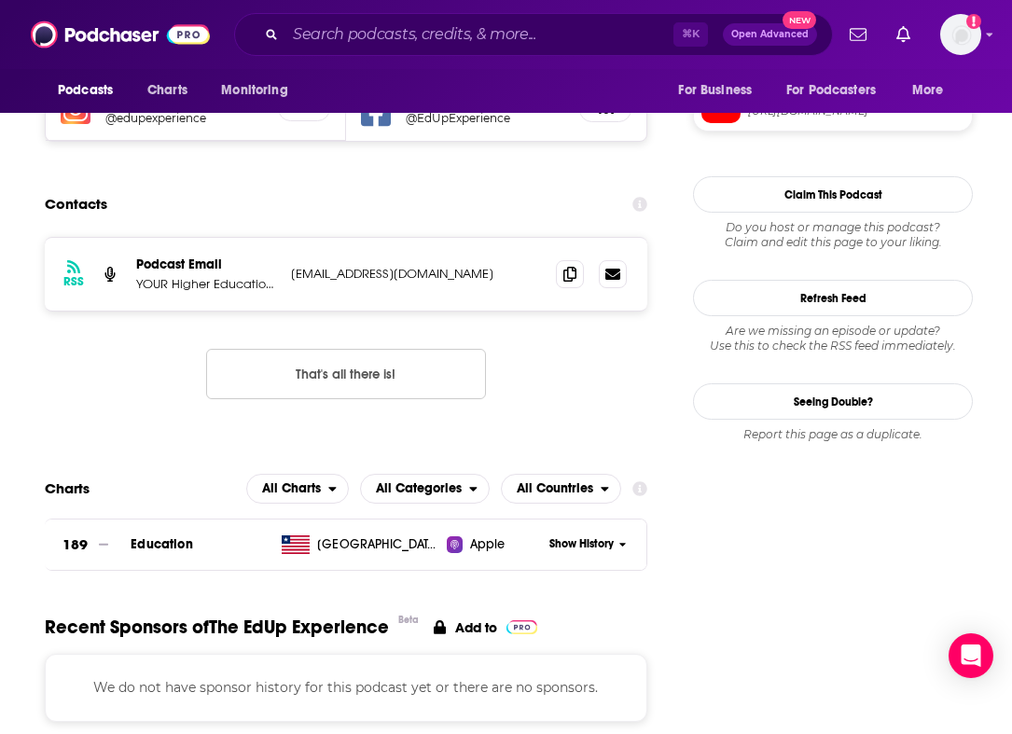
scroll to position [1761, 0]
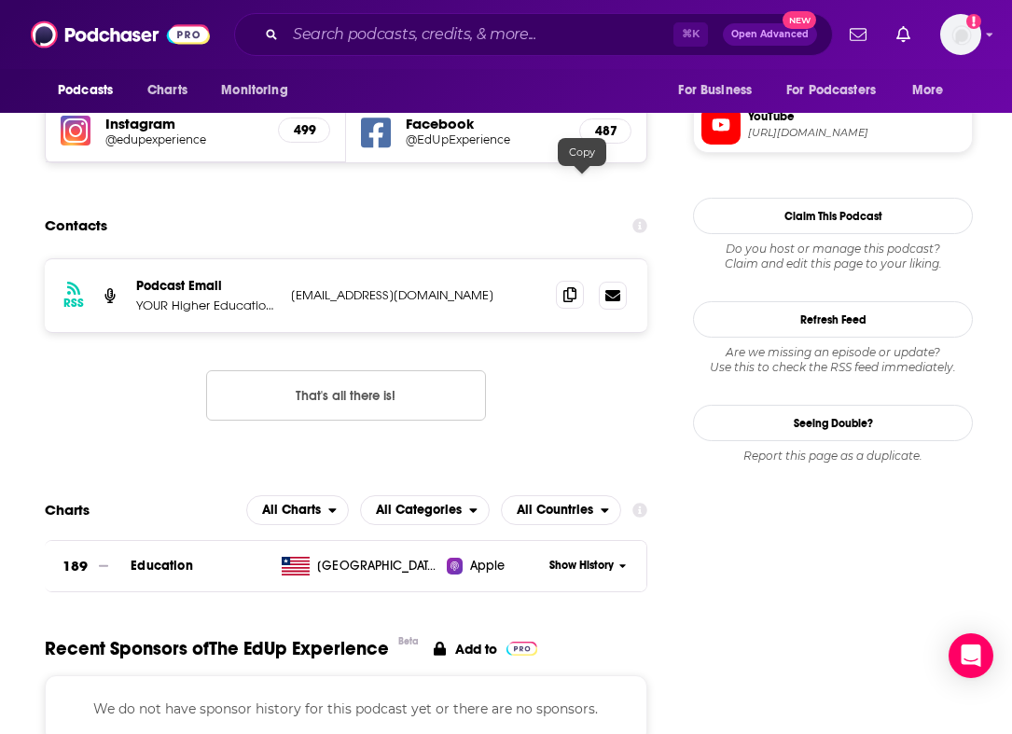
click at [577, 287] on icon at bounding box center [569, 294] width 13 height 15
